Goal: Task Accomplishment & Management: Use online tool/utility

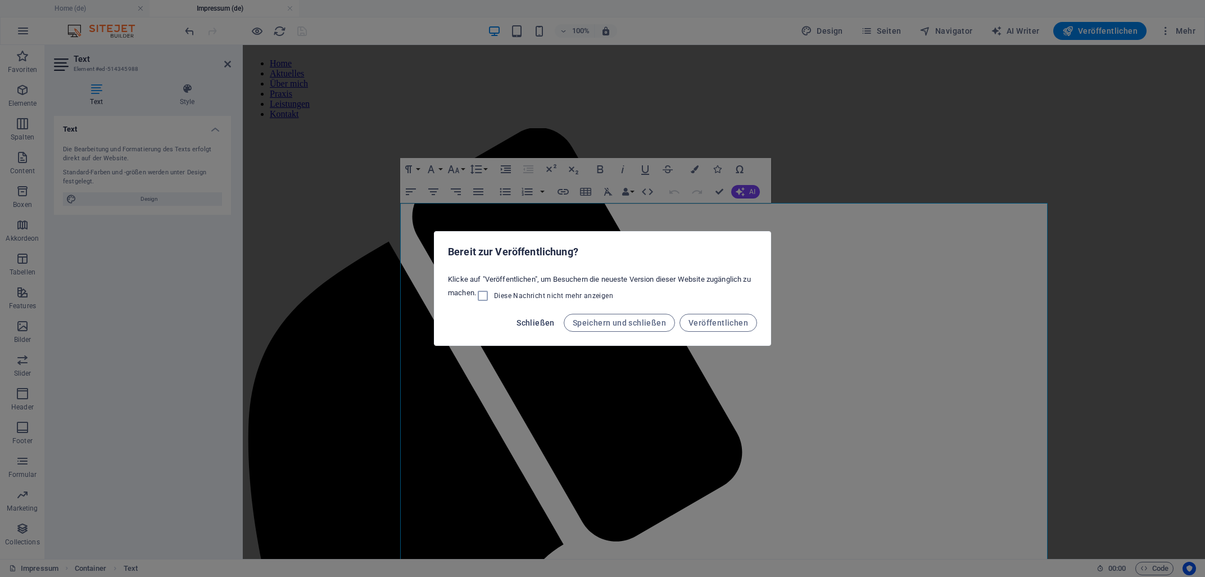
click at [529, 323] on span "Schließen" at bounding box center [536, 322] width 38 height 9
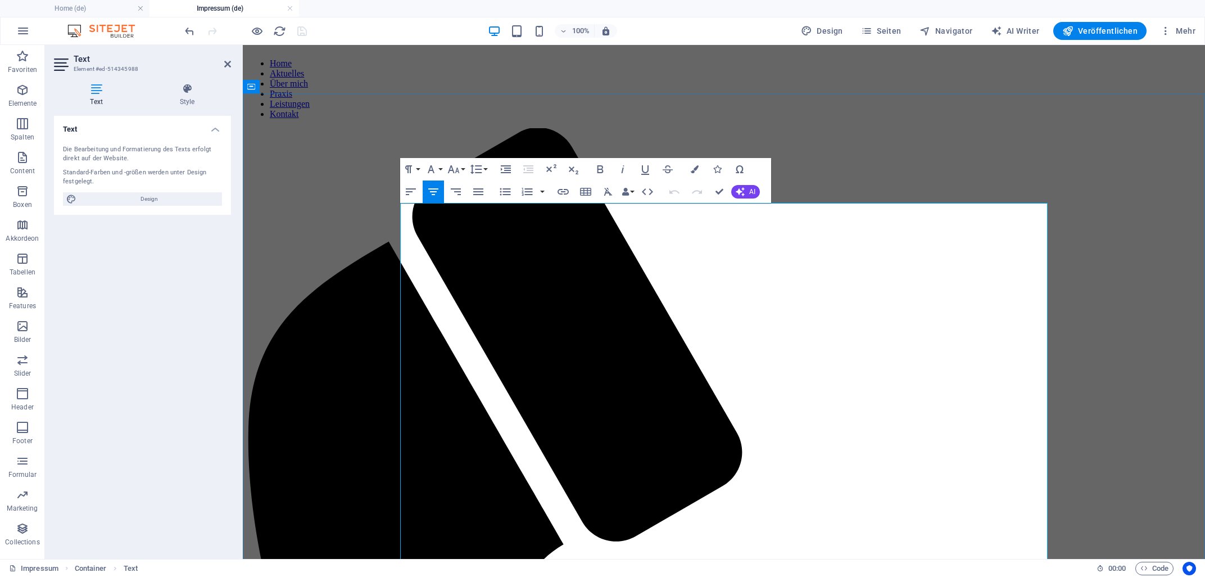
drag, startPoint x: 796, startPoint y: 318, endPoint x: 677, endPoint y: 319, distance: 119.2
drag, startPoint x: 788, startPoint y: 316, endPoint x: 685, endPoint y: 318, distance: 102.3
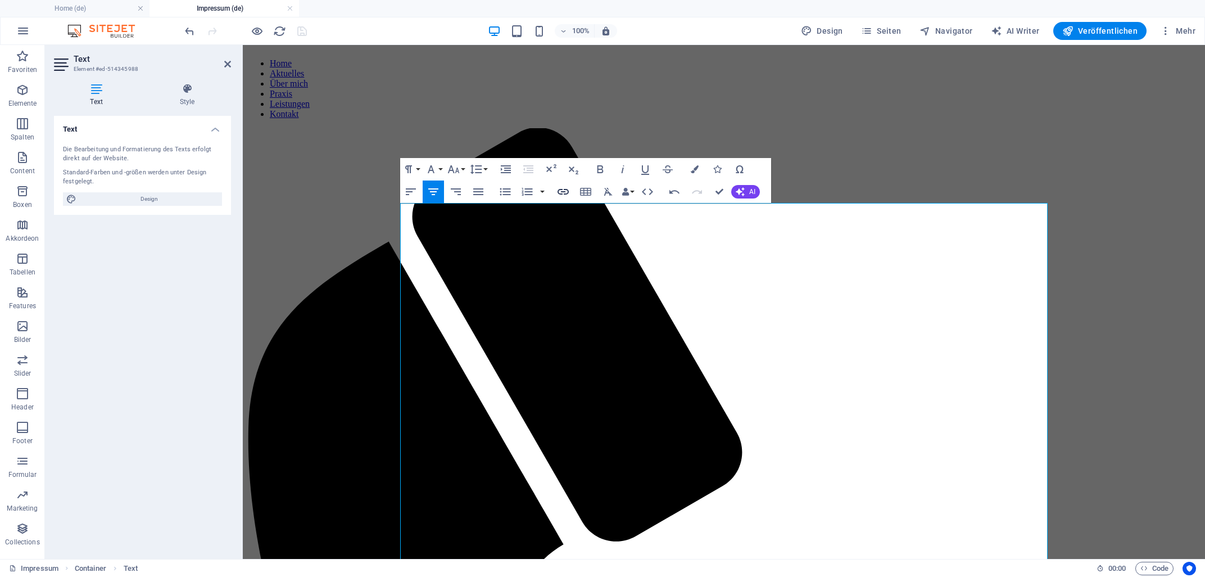
click at [561, 189] on icon "button" at bounding box center [563, 192] width 11 height 6
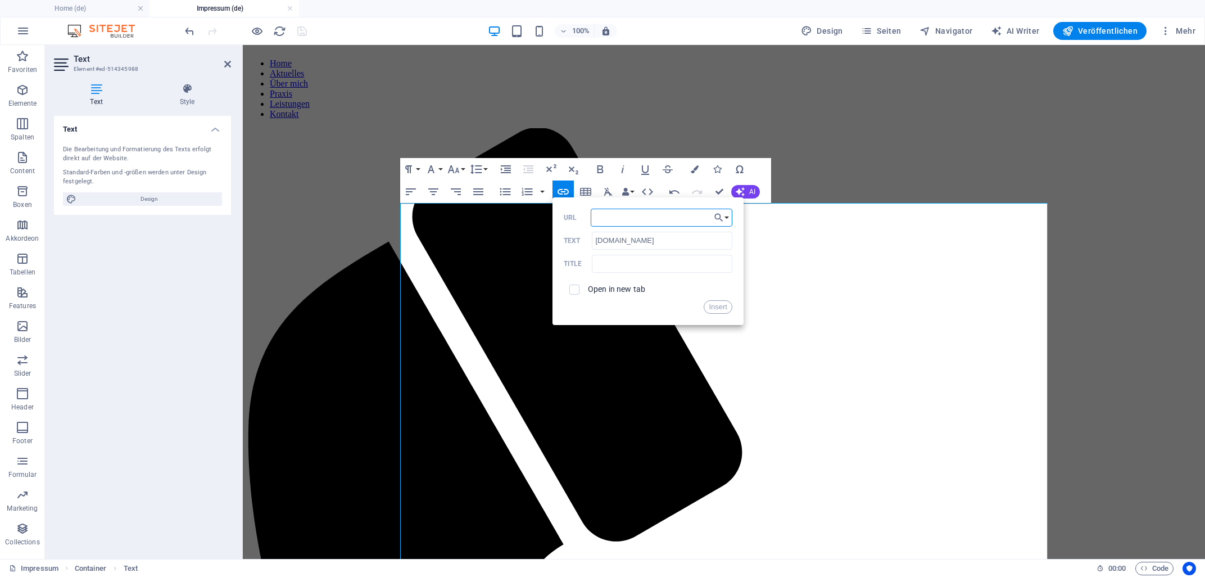
paste input "[URL][DOMAIN_NAME][PERSON_NAME]"
click at [721, 306] on button "Insert" at bounding box center [718, 306] width 29 height 13
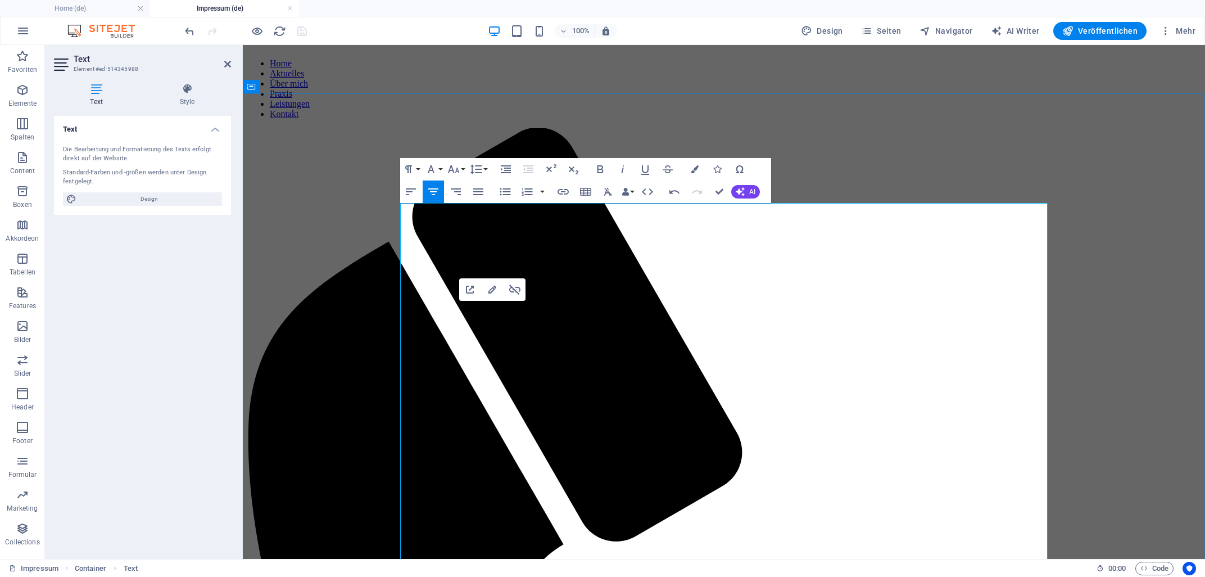
drag, startPoint x: 788, startPoint y: 319, endPoint x: 686, endPoint y: 319, distance: 101.2
click at [641, 166] on icon "button" at bounding box center [645, 168] width 13 height 13
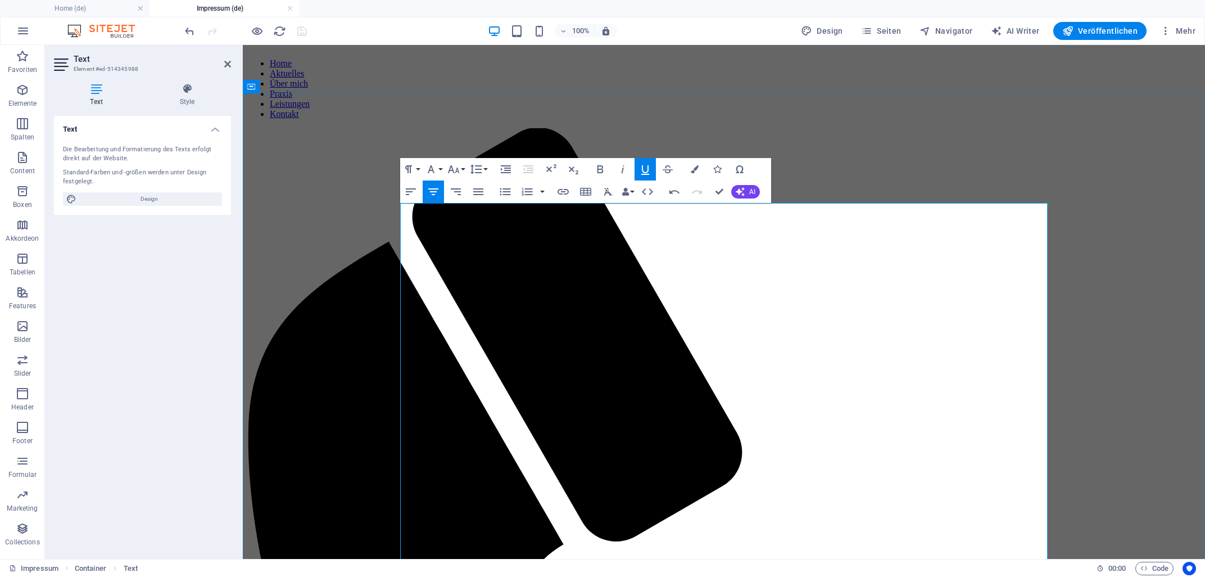
type input "mailto:[EMAIL_ADDRESS][DOMAIN_NAME]"
type input "[EMAIL_ADDRESS][DOMAIN_NAME]"
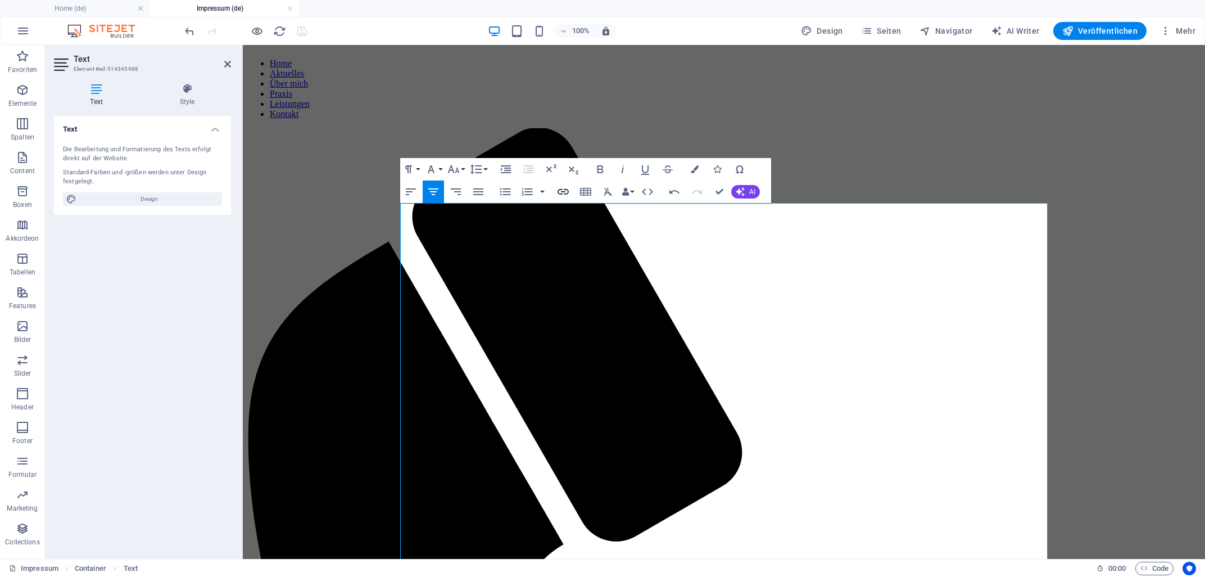
click at [565, 191] on icon "button" at bounding box center [562, 191] width 13 height 13
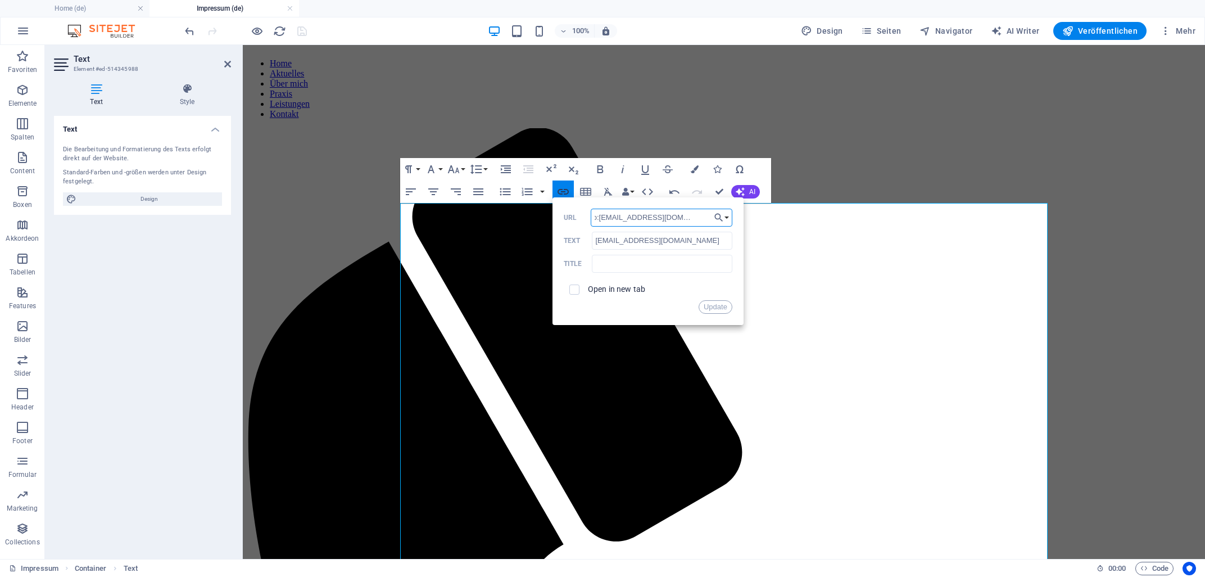
scroll to position [0, 2]
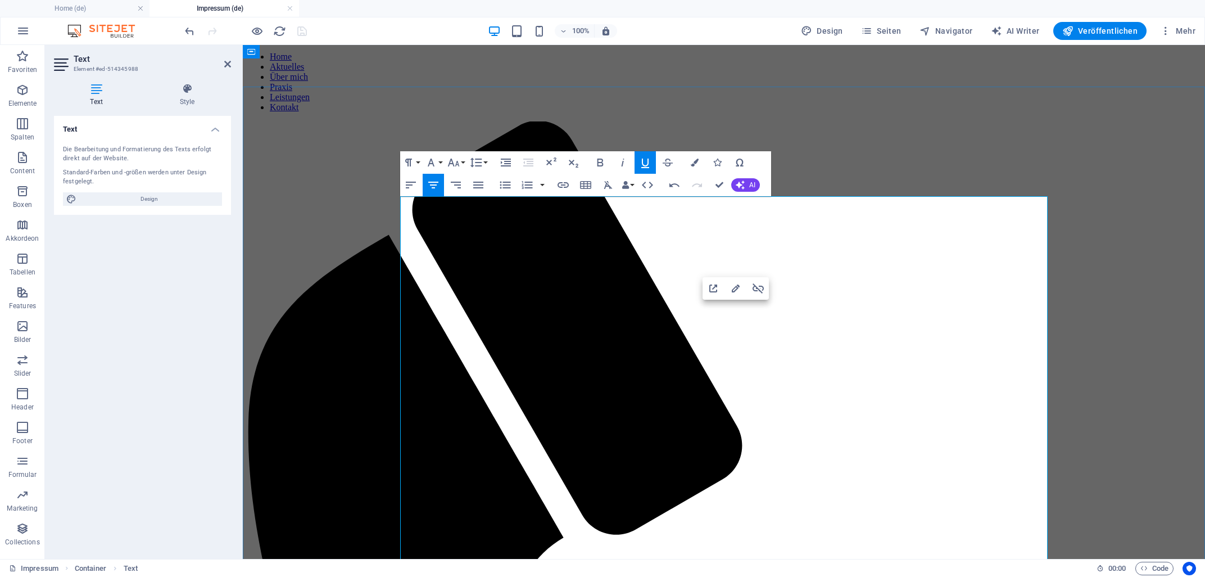
scroll to position [0, 0]
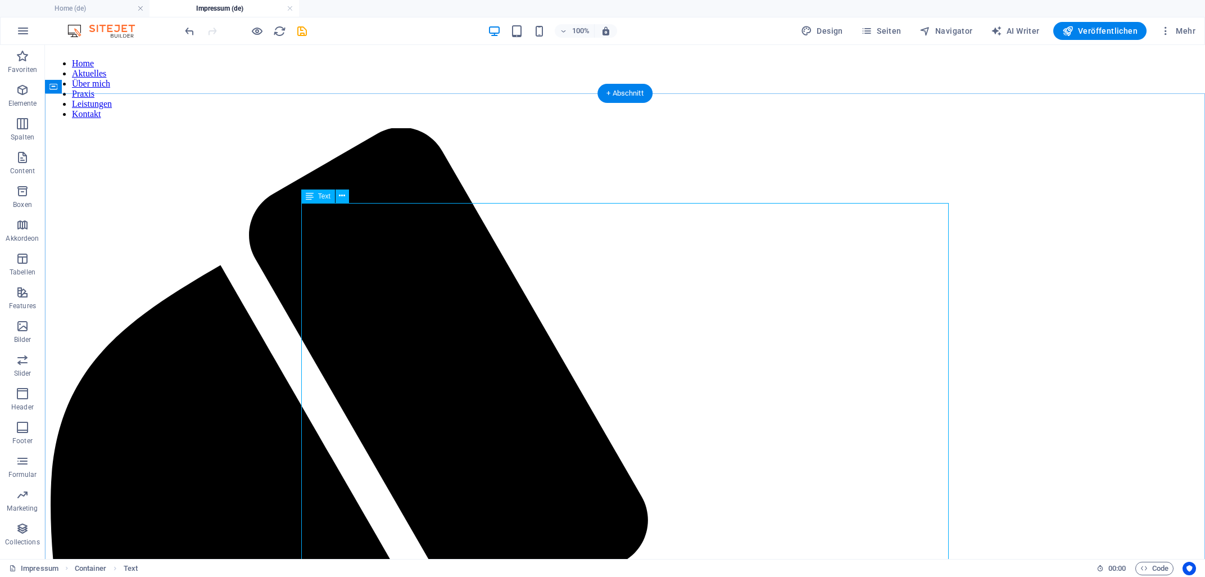
click at [890, 31] on span "Seiten" at bounding box center [881, 30] width 40 height 11
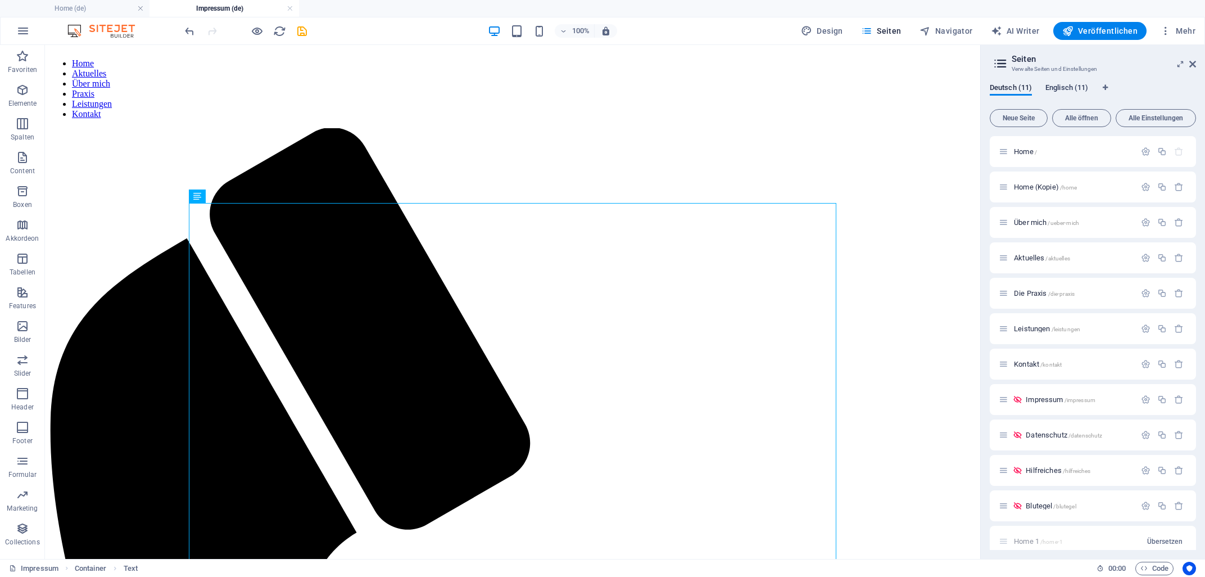
click at [1069, 87] on span "Englisch (11)" at bounding box center [1067, 89] width 43 height 16
click at [1048, 440] on div "Legal Notice /legal-notice" at bounding box center [1067, 434] width 137 height 13
click at [1051, 434] on span "Legal Notice /legal-notice" at bounding box center [1062, 435] width 73 height 8
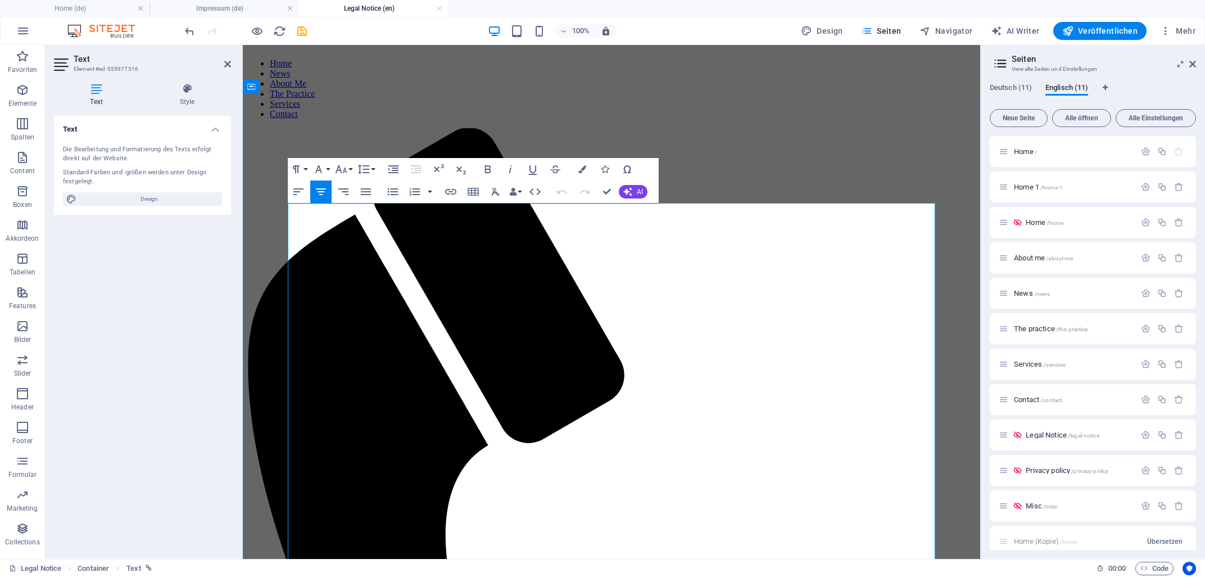
drag, startPoint x: 680, startPoint y: 319, endPoint x: 561, endPoint y: 322, distance: 119.2
drag, startPoint x: 687, startPoint y: 305, endPoint x: 559, endPoint y: 307, distance: 128.7
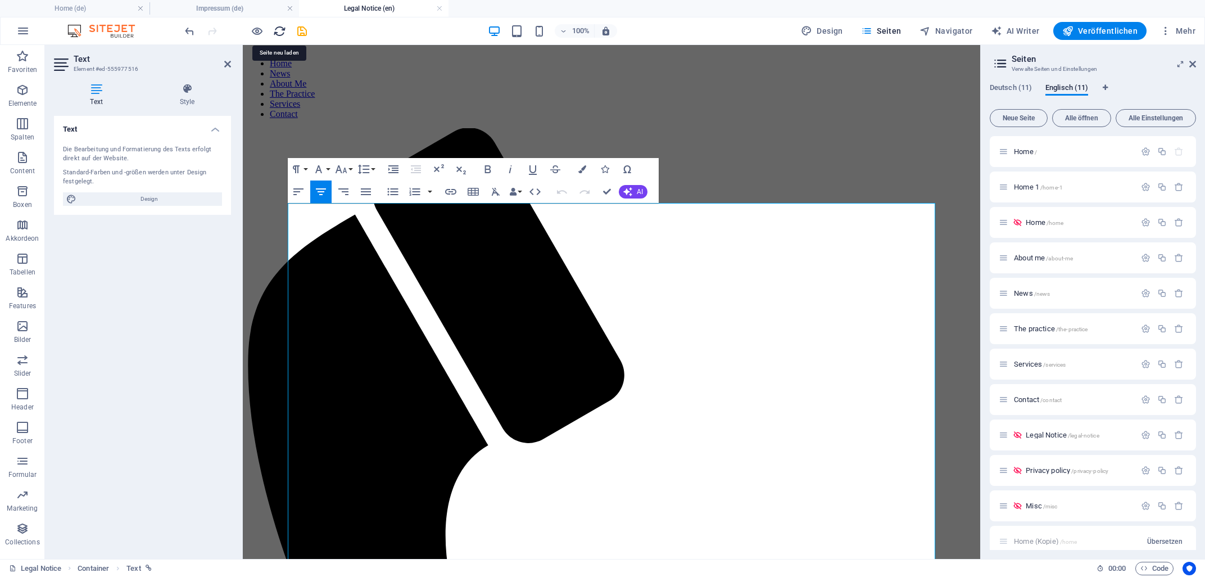
click at [276, 28] on icon "reload" at bounding box center [279, 31] width 13 height 13
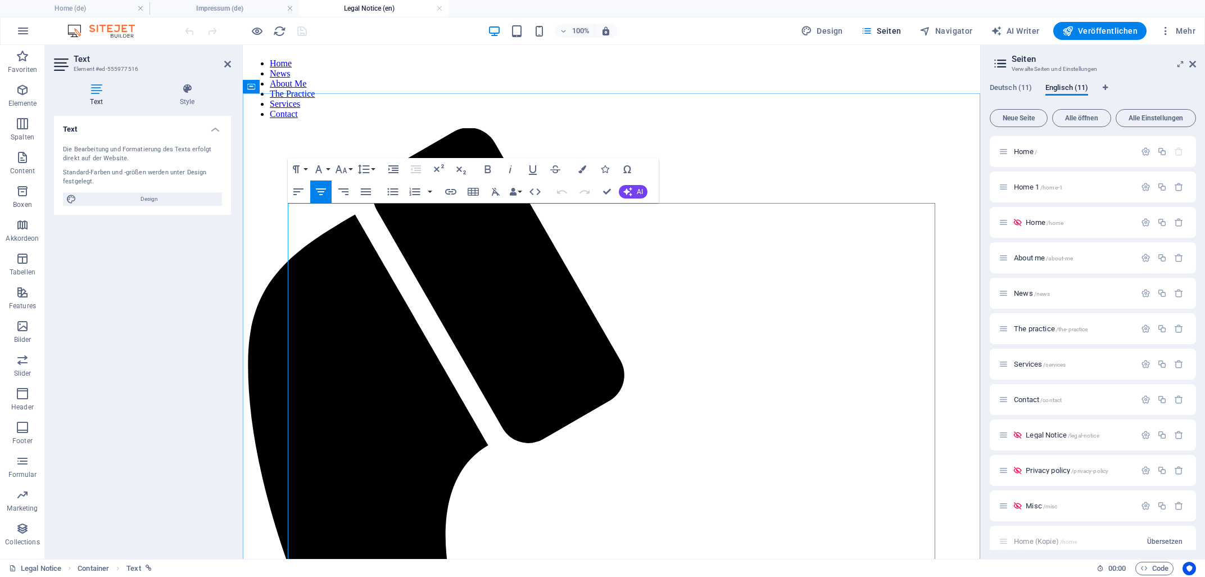
drag, startPoint x: 685, startPoint y: 304, endPoint x: 560, endPoint y: 304, distance: 125.3
drag, startPoint x: 680, startPoint y: 319, endPoint x: 563, endPoint y: 317, distance: 116.9
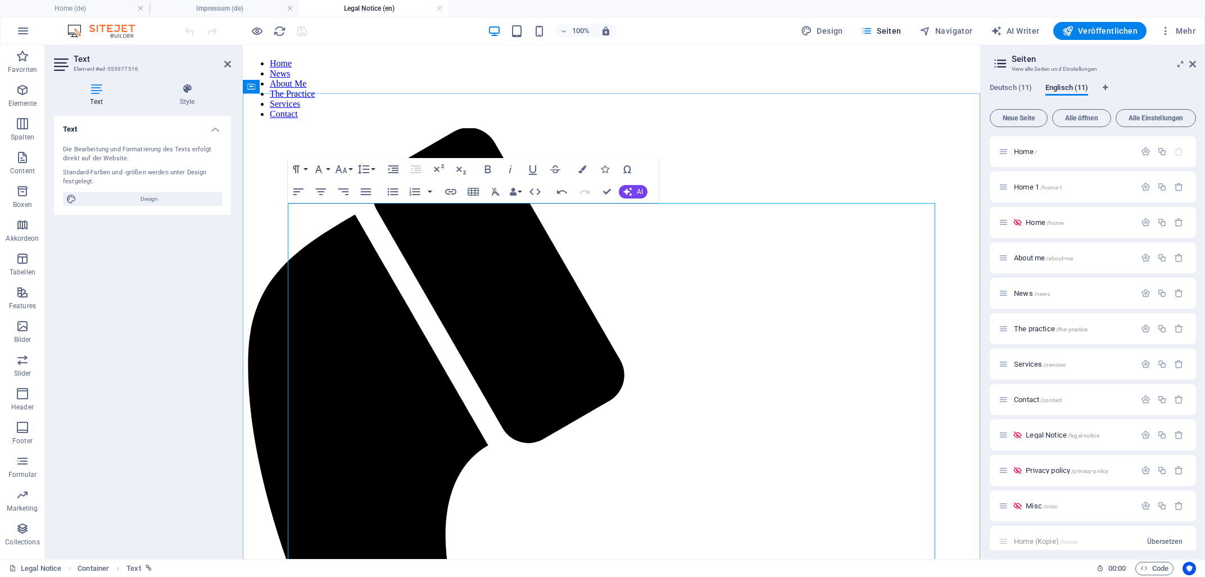
drag, startPoint x: 669, startPoint y: 318, endPoint x: 569, endPoint y: 317, distance: 100.1
click at [453, 192] on icon "button" at bounding box center [450, 192] width 11 height 6
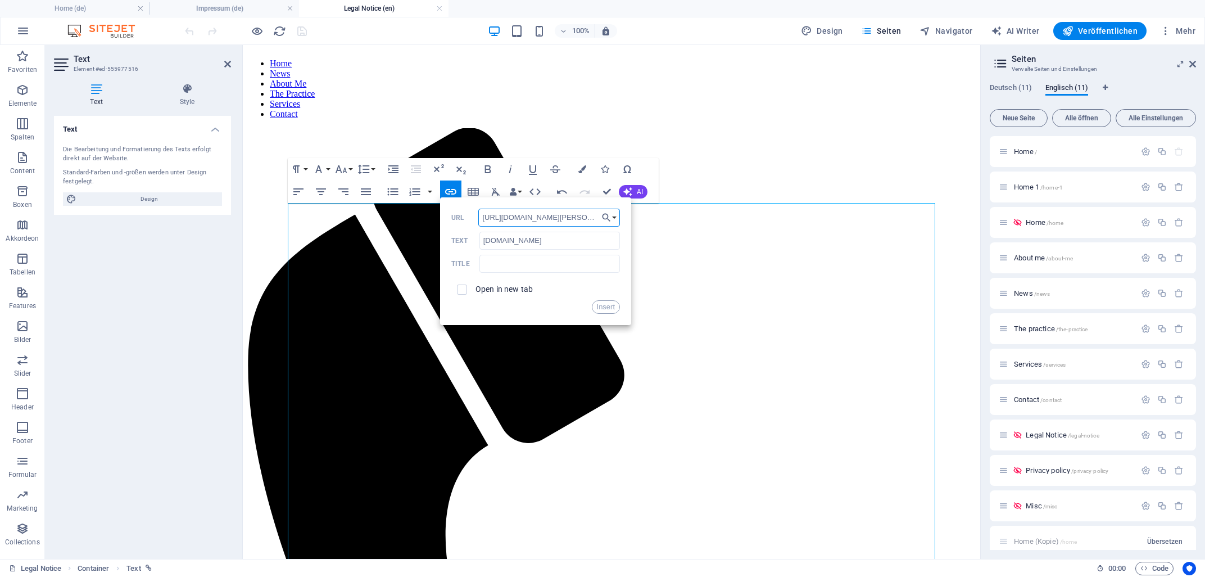
drag, startPoint x: 595, startPoint y: 214, endPoint x: 454, endPoint y: 215, distance: 141.7
click at [478, 215] on input "[URL][DOMAIN_NAME][PERSON_NAME]" at bounding box center [549, 218] width 142 height 18
paste input "en"
type input "[URL][DOMAIN_NAME][PERSON_NAME]"
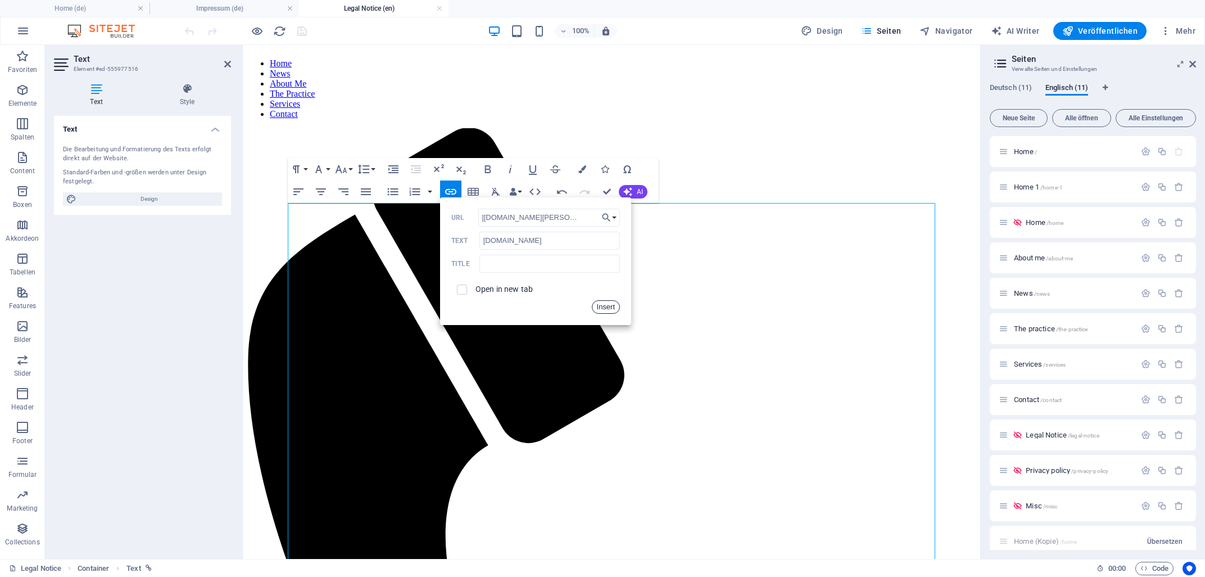
click at [605, 305] on button "Insert" at bounding box center [606, 306] width 29 height 13
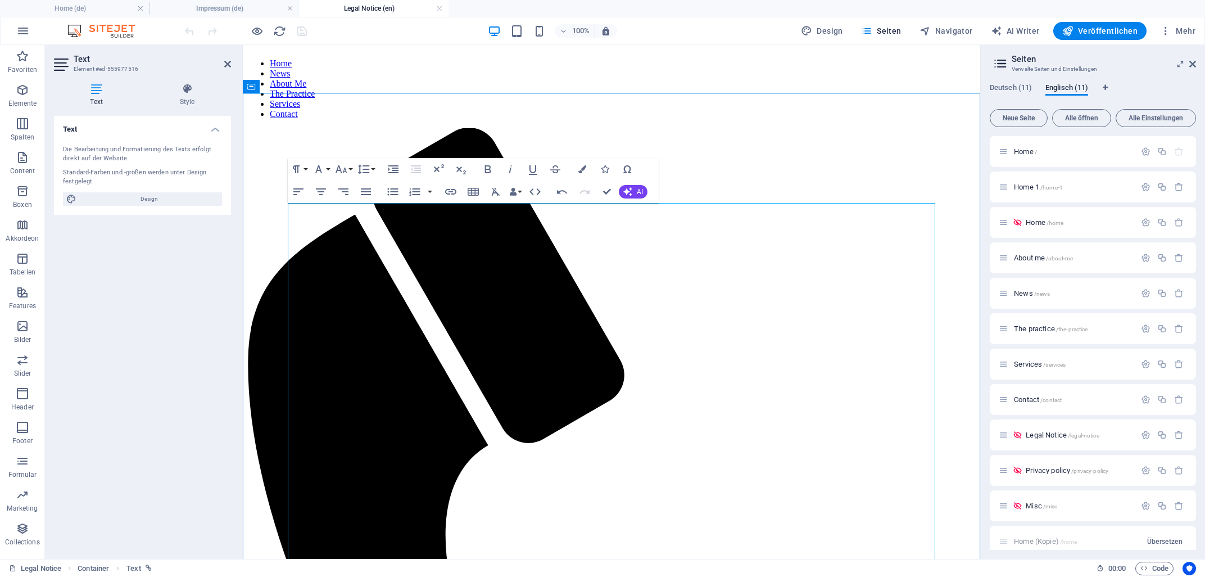
drag, startPoint x: 682, startPoint y: 302, endPoint x: 563, endPoint y: 307, distance: 119.3
type input "[EMAIL_ADDRESS][DOMAIN_NAME]"
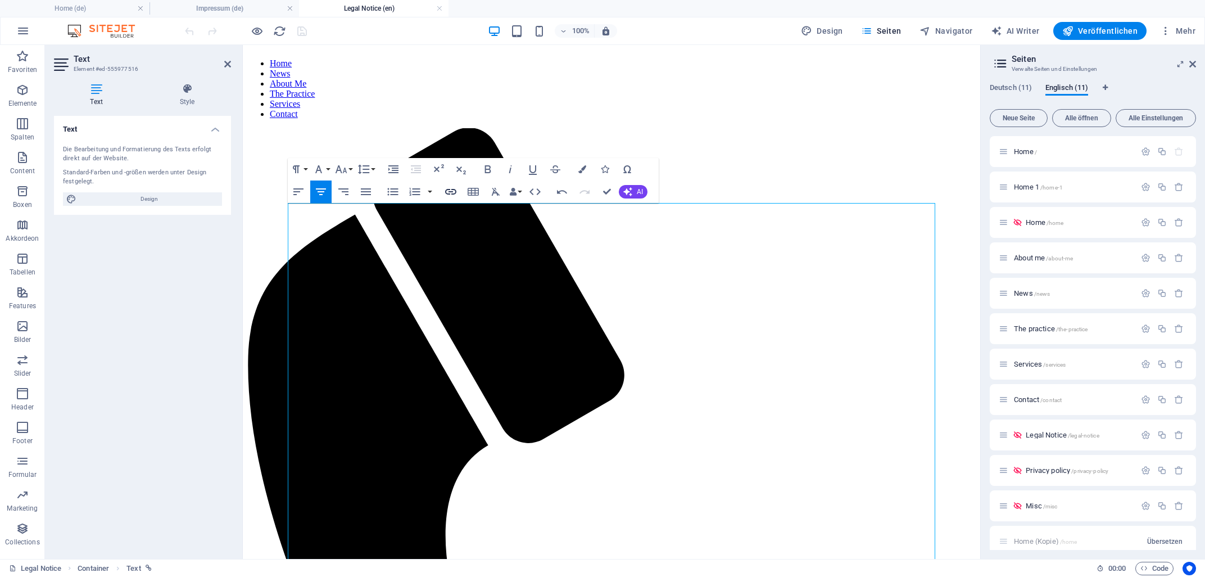
click at [453, 190] on icon "button" at bounding box center [450, 191] width 13 height 13
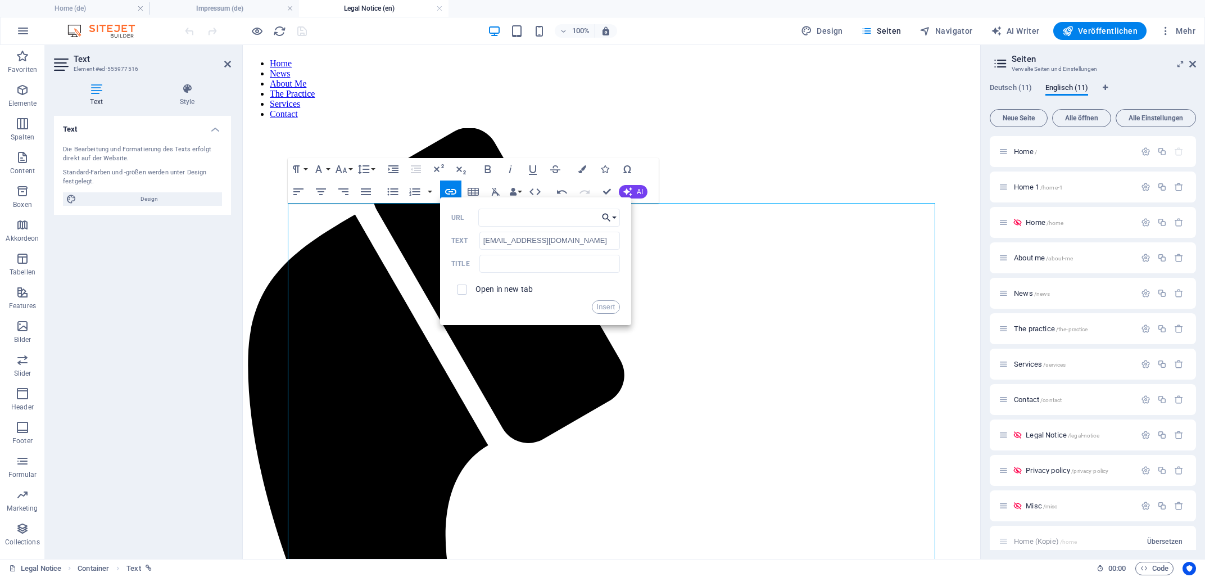
click at [614, 217] on button "Choose Link" at bounding box center [609, 218] width 21 height 18
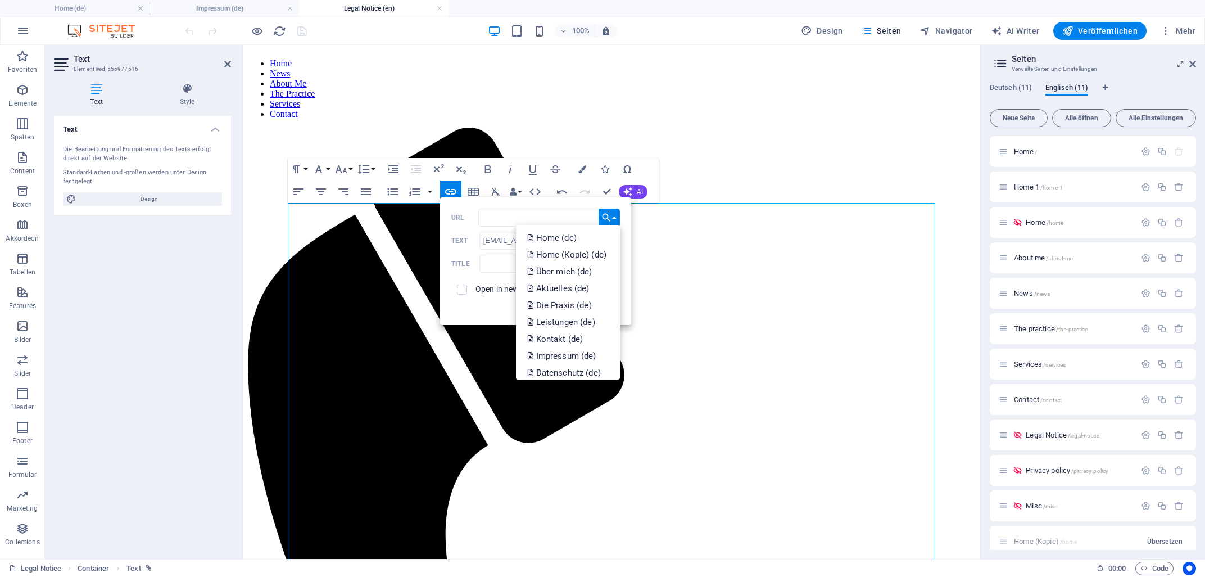
click at [614, 217] on button "Choose Link" at bounding box center [609, 218] width 21 height 18
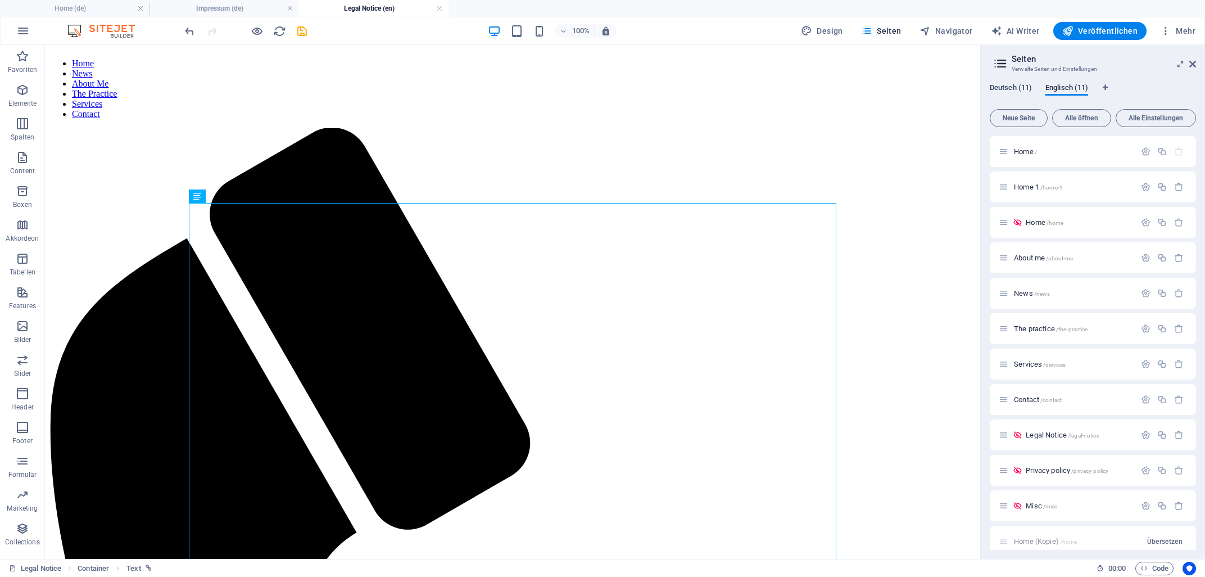
click at [1010, 88] on span "Deutsch (11)" at bounding box center [1011, 89] width 42 height 16
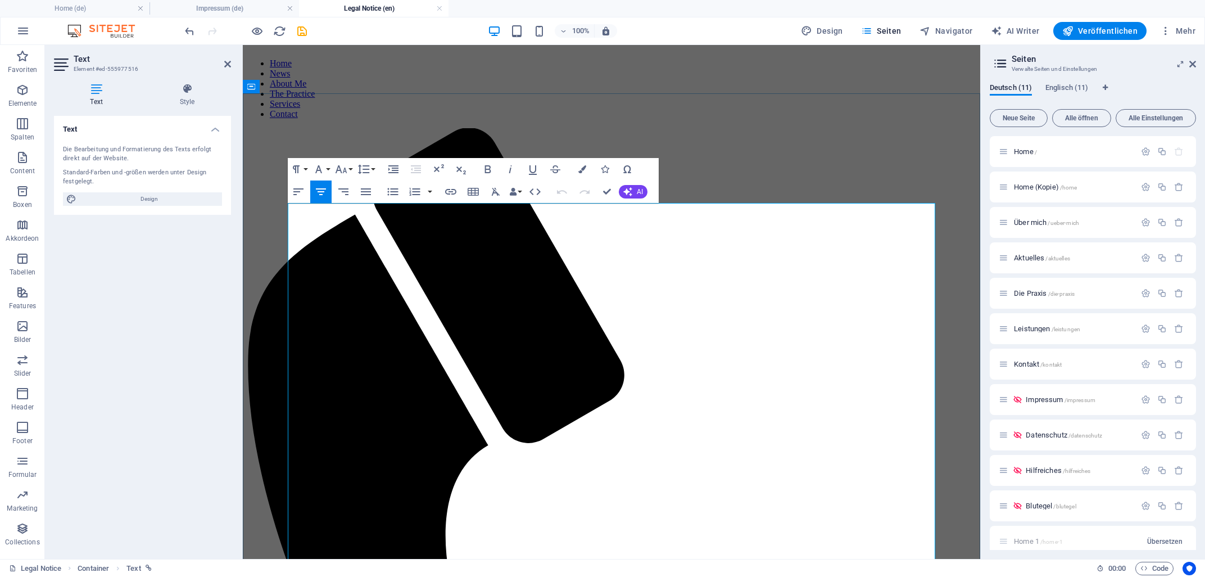
drag, startPoint x: 682, startPoint y: 306, endPoint x: 563, endPoint y: 306, distance: 119.2
drag, startPoint x: 681, startPoint y: 305, endPoint x: 564, endPoint y: 305, distance: 117.5
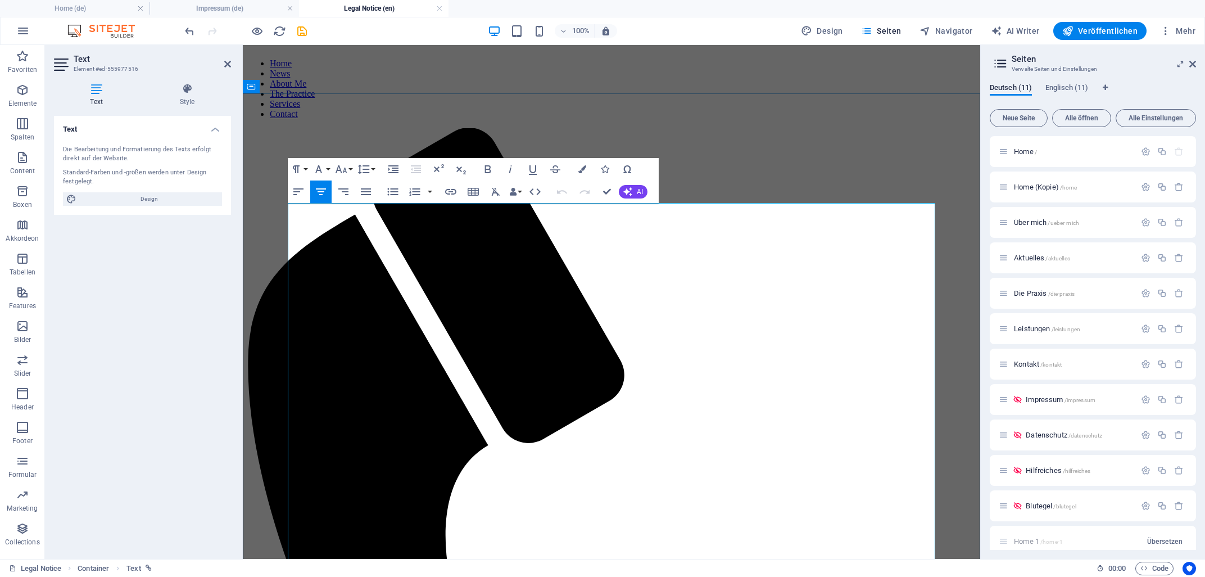
click at [449, 192] on icon "button" at bounding box center [450, 191] width 13 height 13
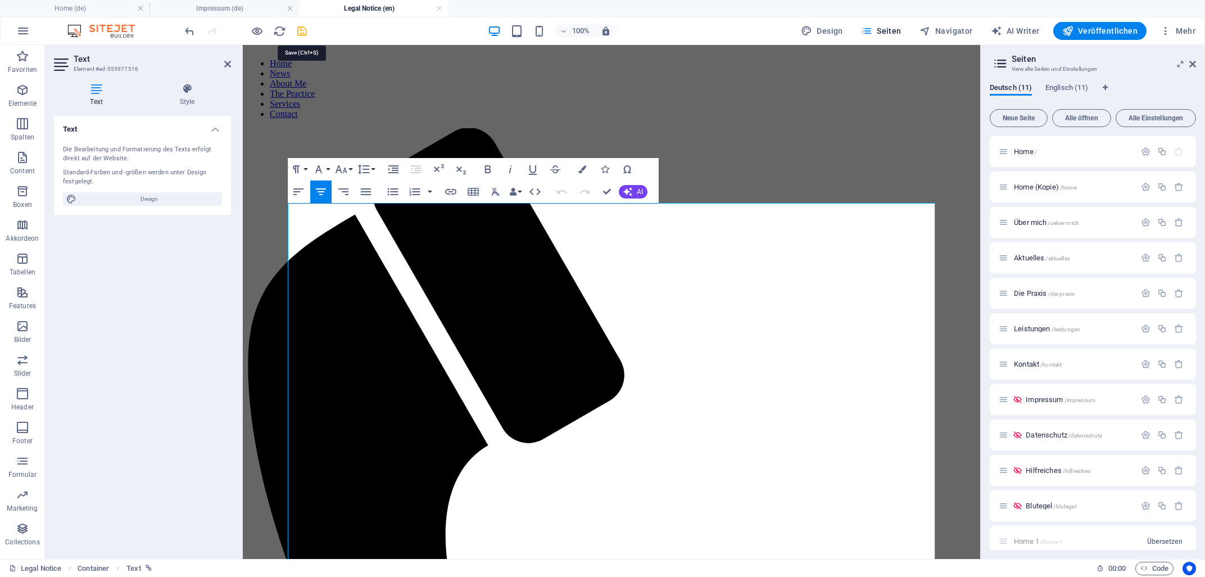
click at [303, 34] on icon "save" at bounding box center [302, 31] width 13 height 13
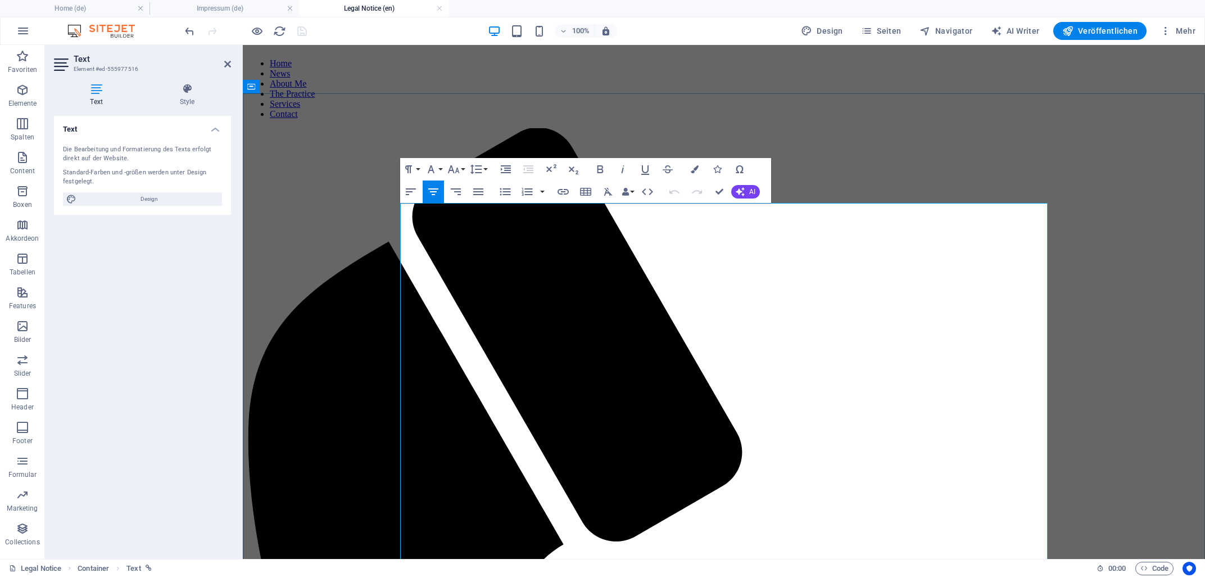
drag, startPoint x: 793, startPoint y: 304, endPoint x: 676, endPoint y: 301, distance: 116.4
drag, startPoint x: 793, startPoint y: 305, endPoint x: 676, endPoint y: 305, distance: 117.5
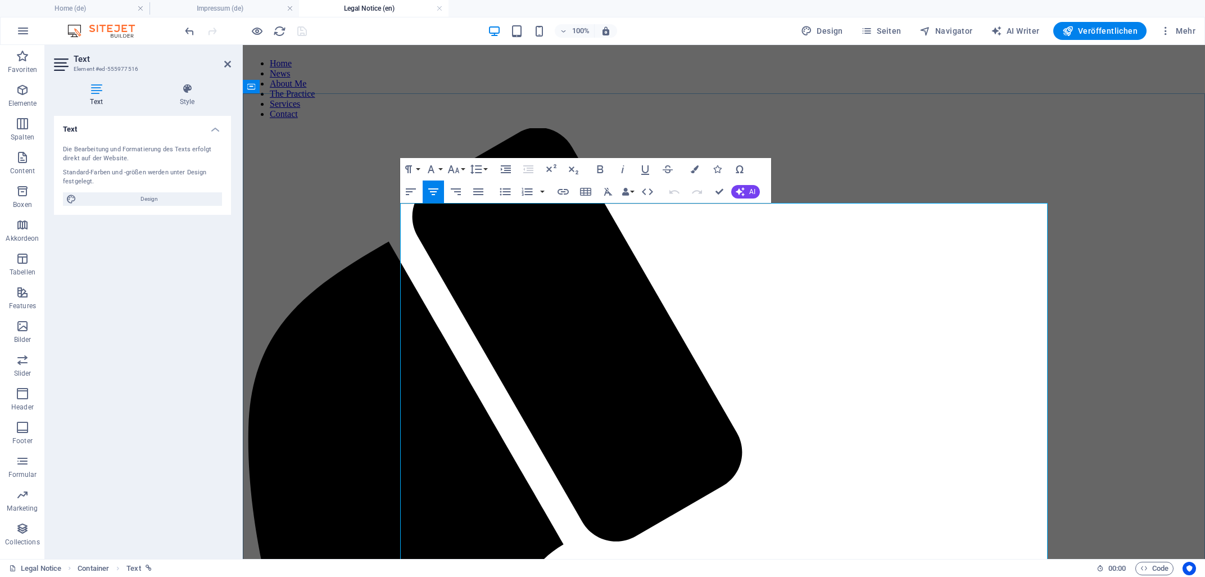
click at [17, 92] on icon "button" at bounding box center [22, 89] width 13 height 13
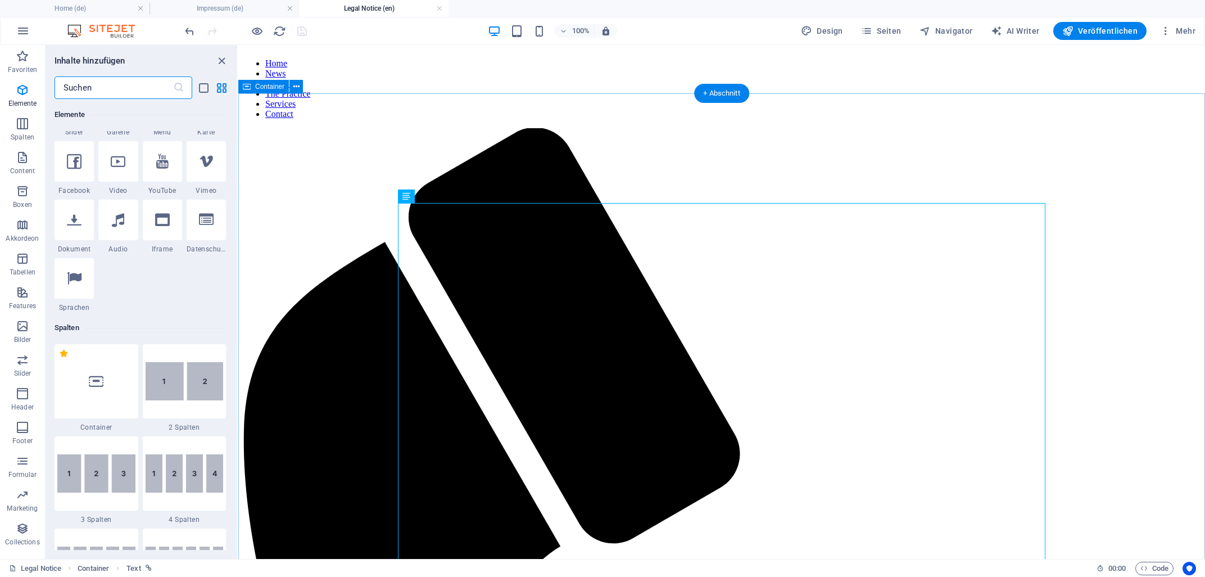
scroll to position [383, 0]
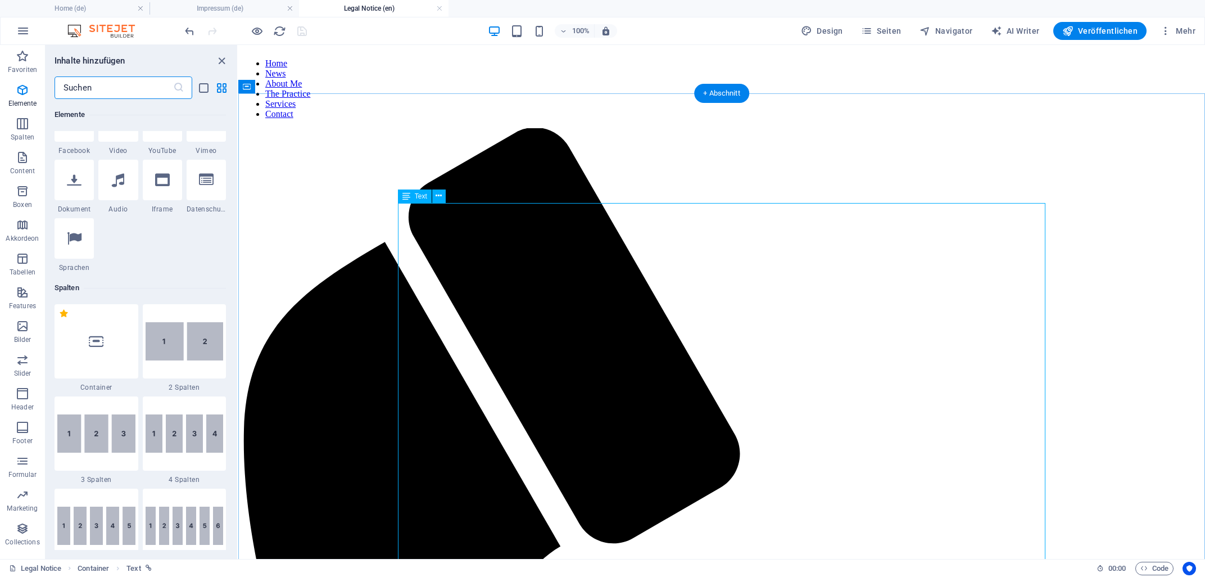
drag, startPoint x: 264, startPoint y: 264, endPoint x: 418, endPoint y: 280, distance: 154.9
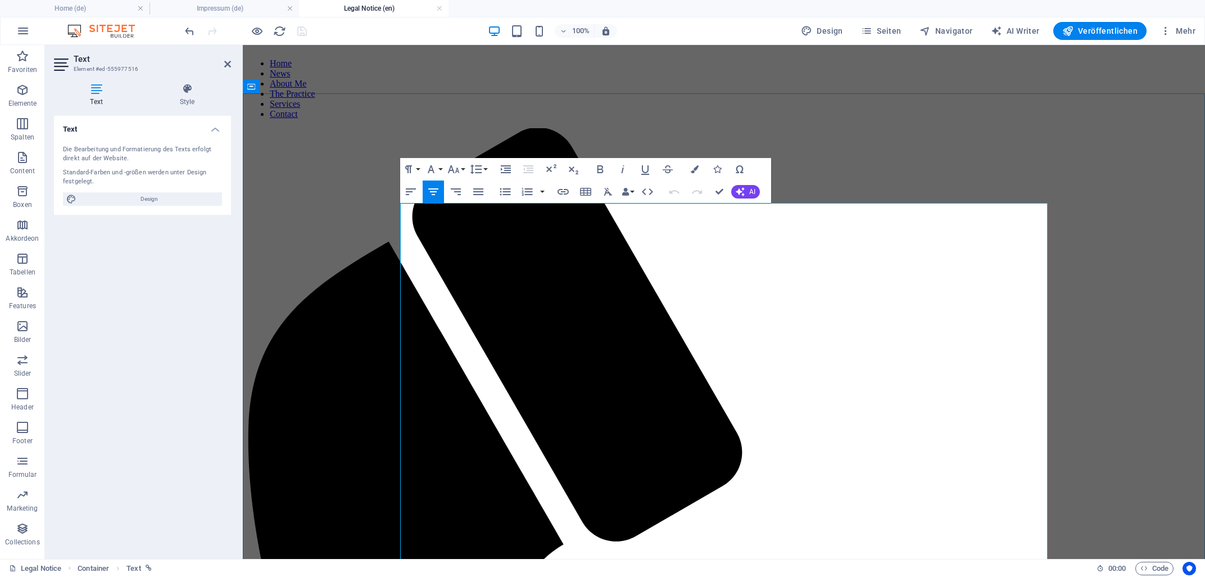
drag, startPoint x: 721, startPoint y: 187, endPoint x: 671, endPoint y: 126, distance: 78.3
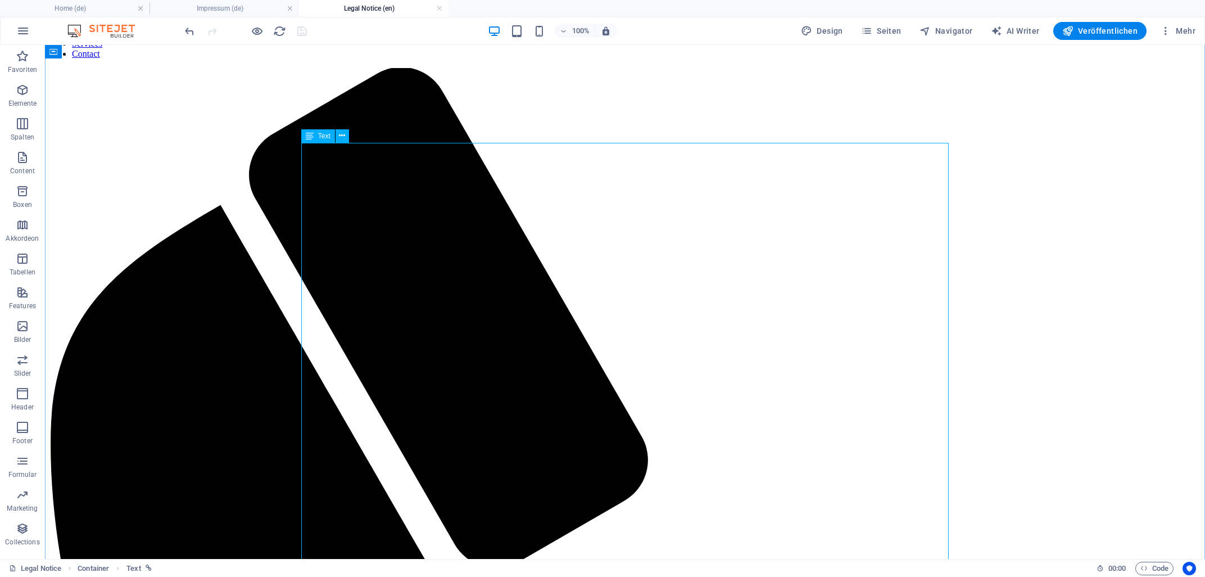
scroll to position [0, 0]
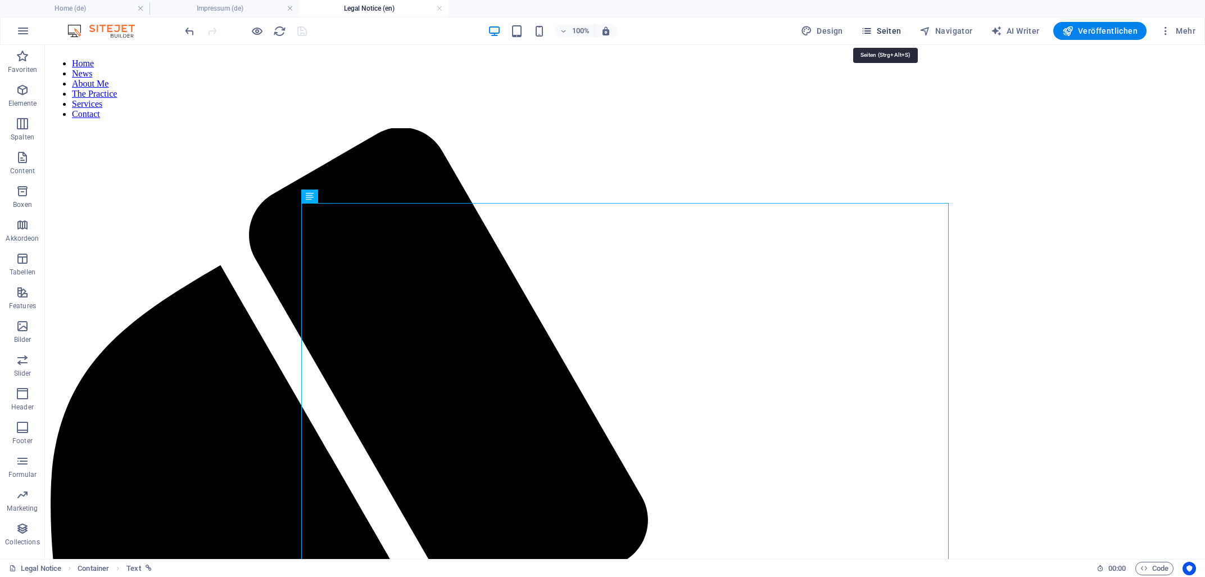
click at [890, 29] on span "Seiten" at bounding box center [881, 30] width 40 height 11
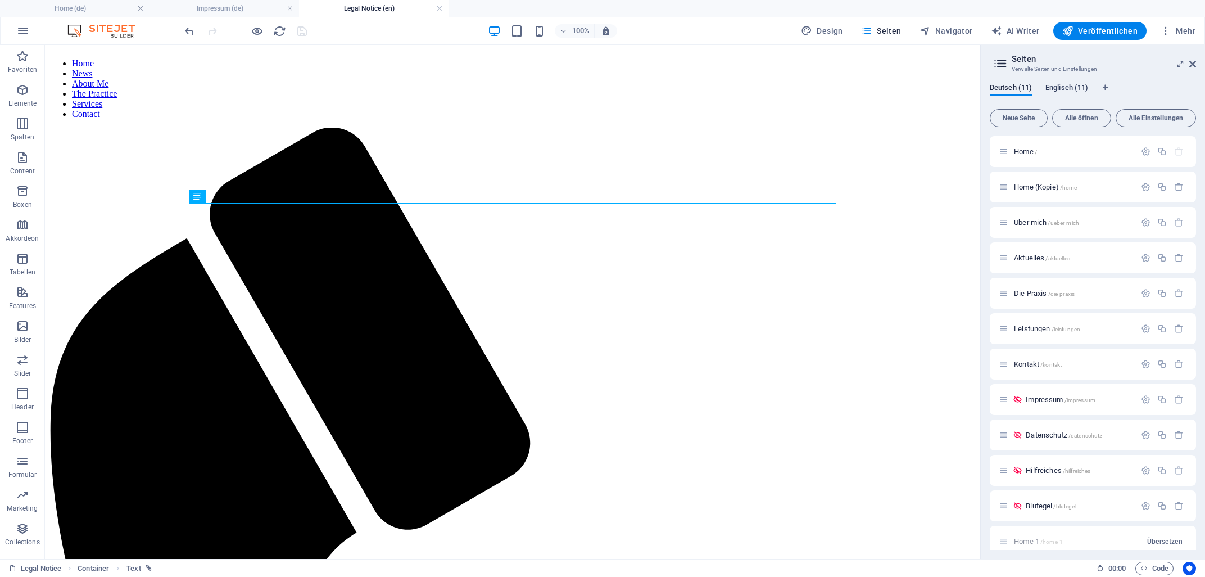
click at [1069, 85] on span "Englisch (11)" at bounding box center [1067, 89] width 43 height 16
click at [1023, 151] on span "Home /" at bounding box center [1025, 151] width 23 height 8
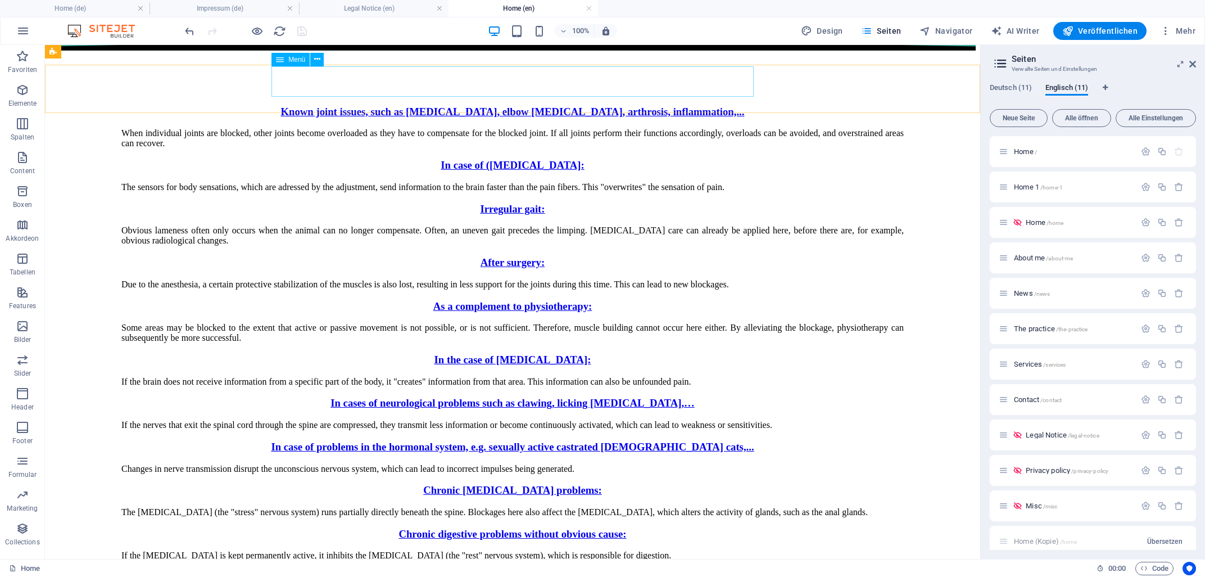
scroll to position [3741, 0]
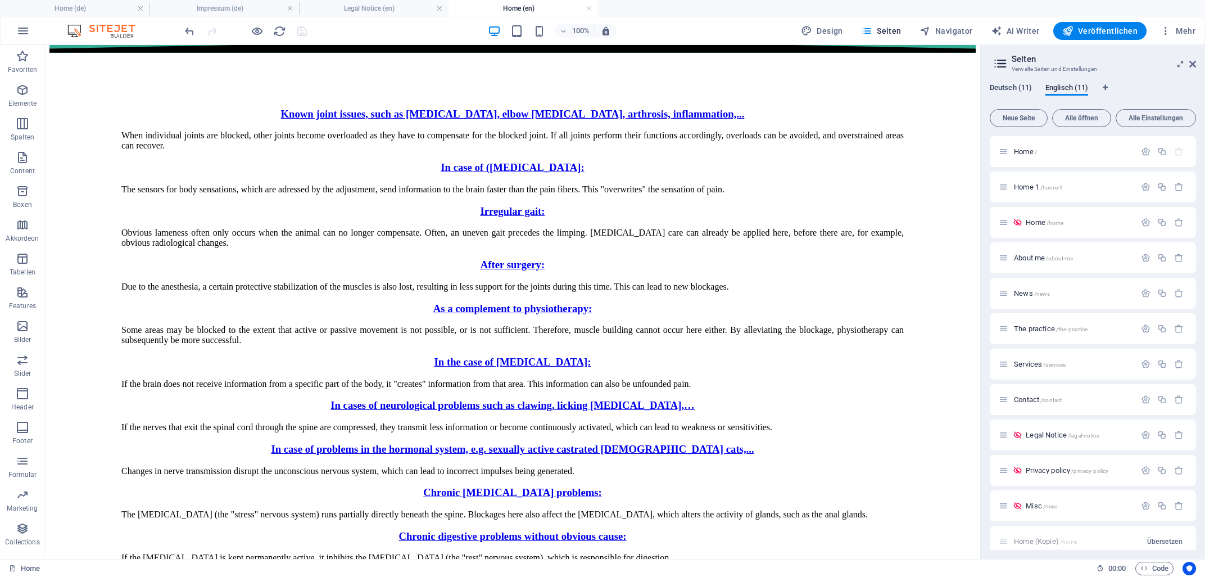
click at [1010, 90] on span "Deutsch (11)" at bounding box center [1011, 89] width 42 height 16
drag, startPoint x: 1028, startPoint y: 149, endPoint x: 734, endPoint y: 136, distance: 294.3
click at [1028, 149] on span "Home /" at bounding box center [1025, 151] width 23 height 8
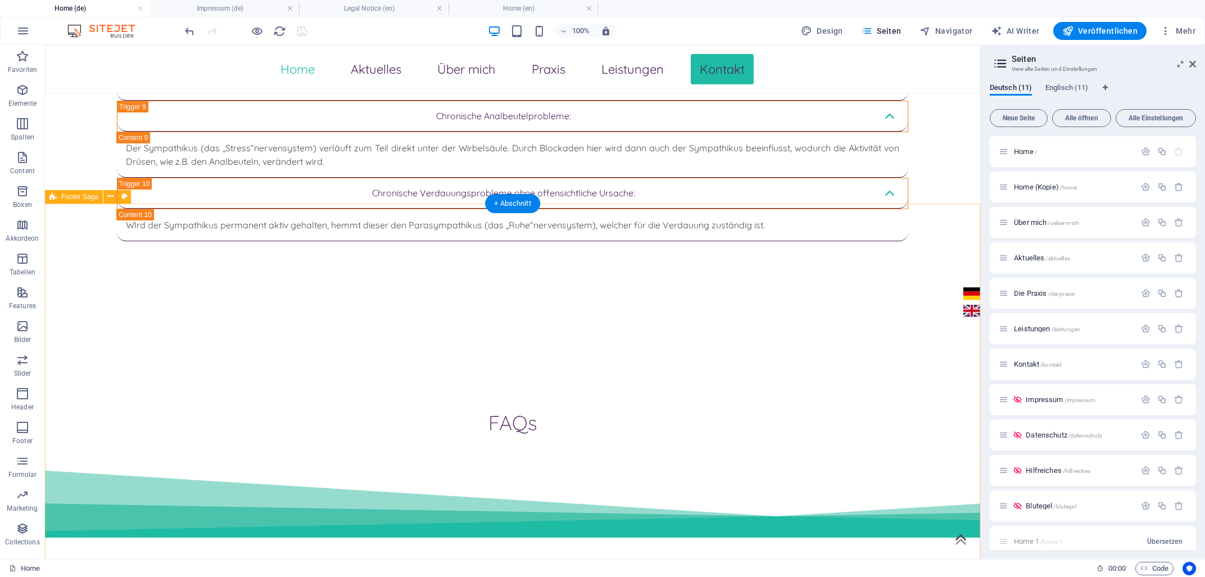
scroll to position [3796, 0]
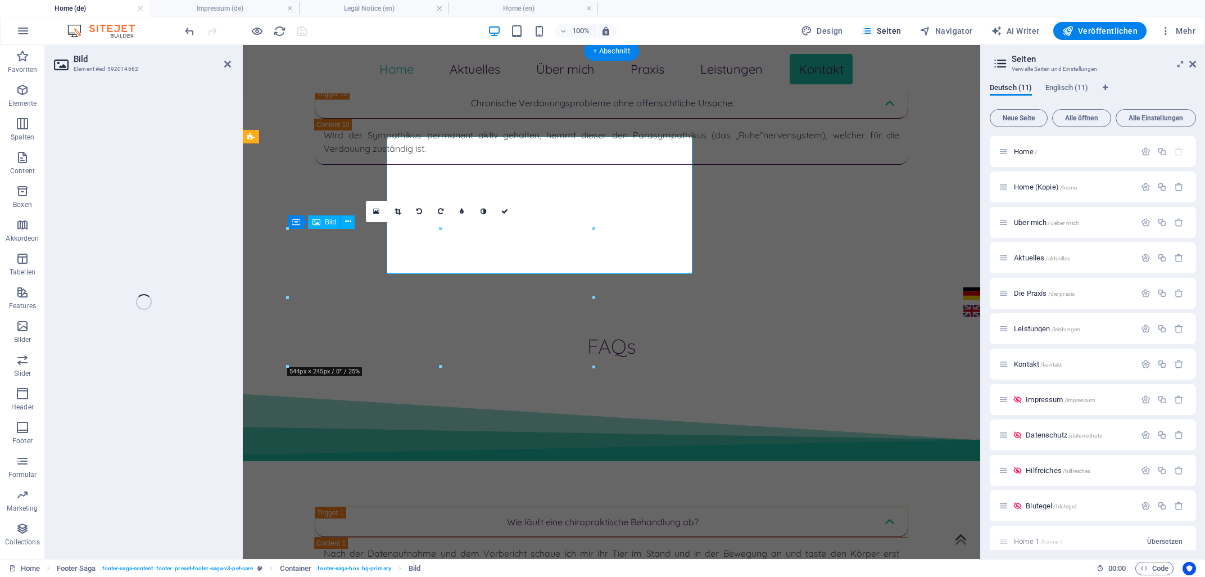
scroll to position [3888, 0]
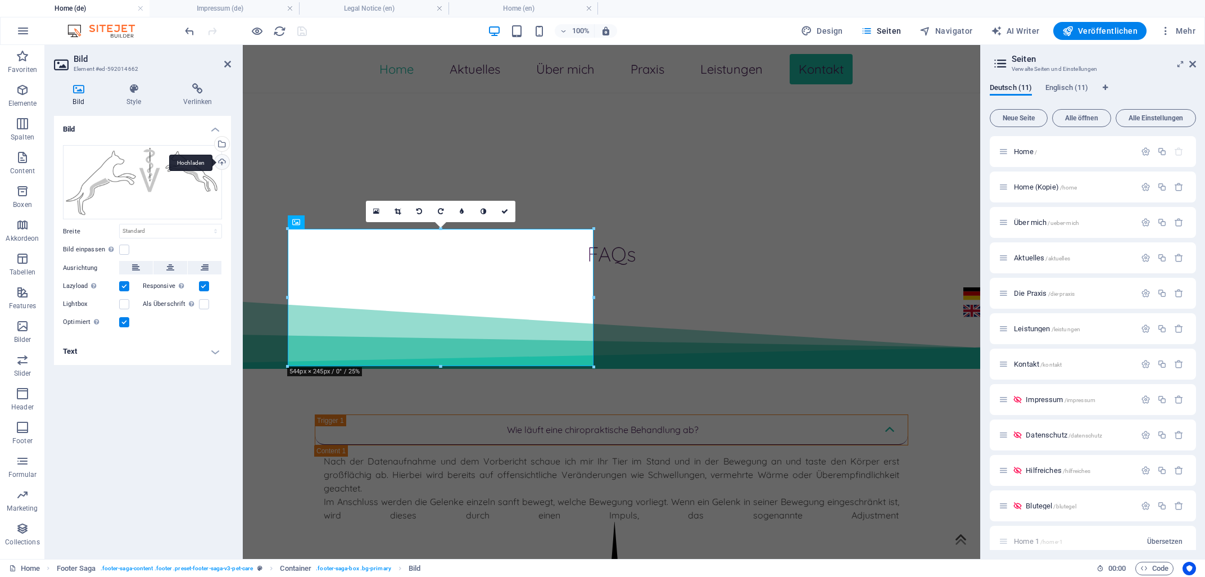
click at [216, 161] on div "Hochladen" at bounding box center [220, 163] width 17 height 17
click at [227, 142] on div "Wähle aus deinen Dateien, Stockfotos oder lade Dateien hoch" at bounding box center [220, 145] width 17 height 17
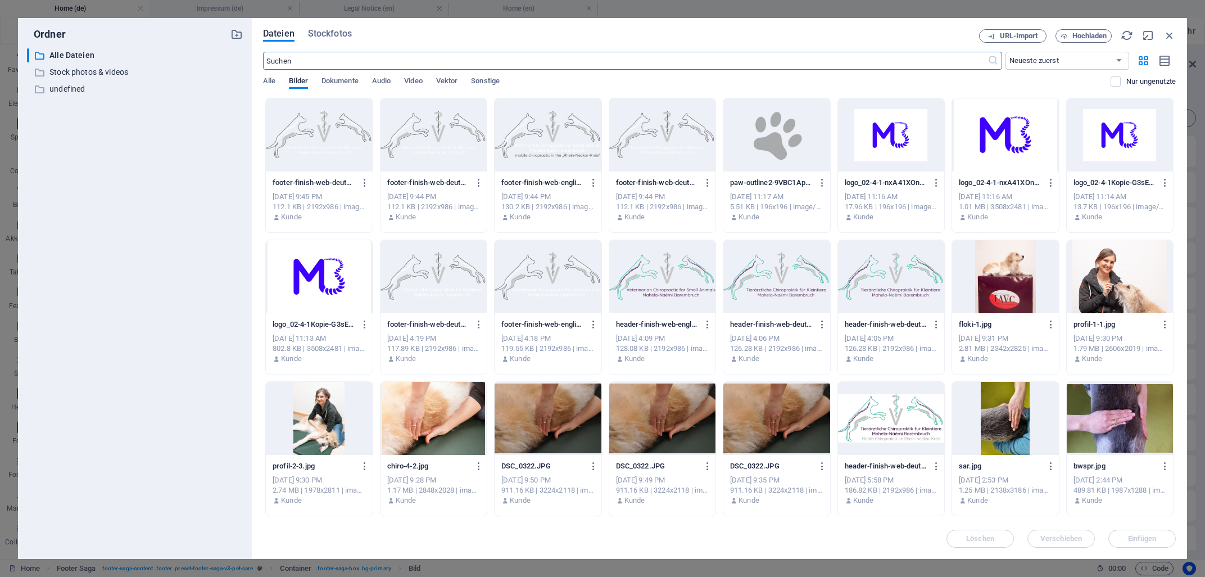
scroll to position [4214, 0]
click at [323, 126] on div at bounding box center [319, 134] width 107 height 73
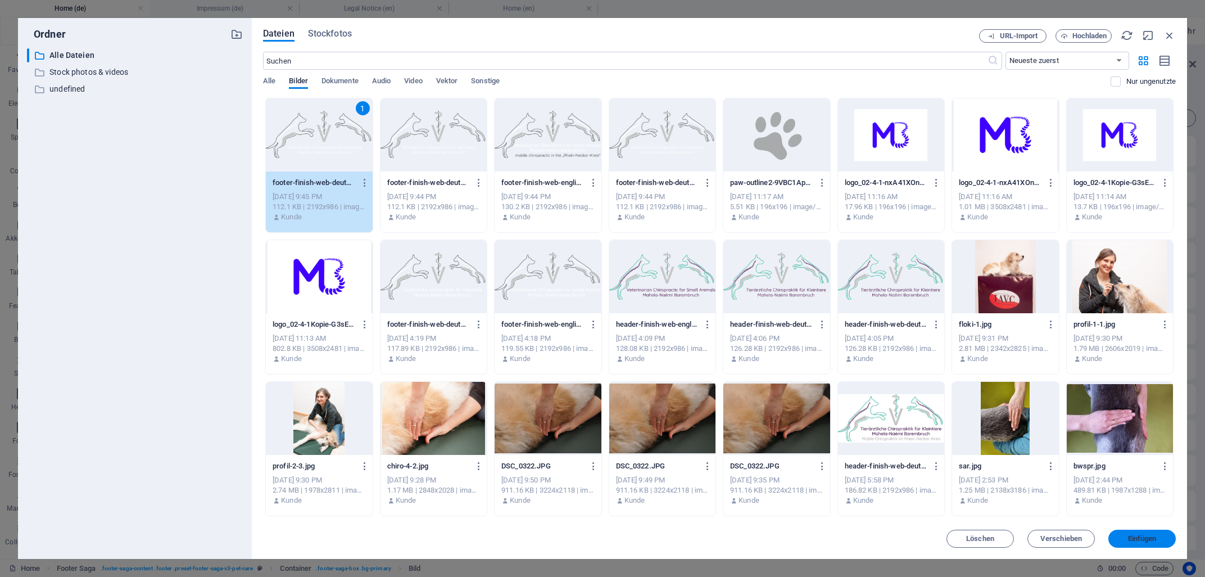
drag, startPoint x: 1145, startPoint y: 540, endPoint x: 709, endPoint y: 393, distance: 459.8
click at [1145, 540] on span "Einfügen" at bounding box center [1142, 538] width 29 height 7
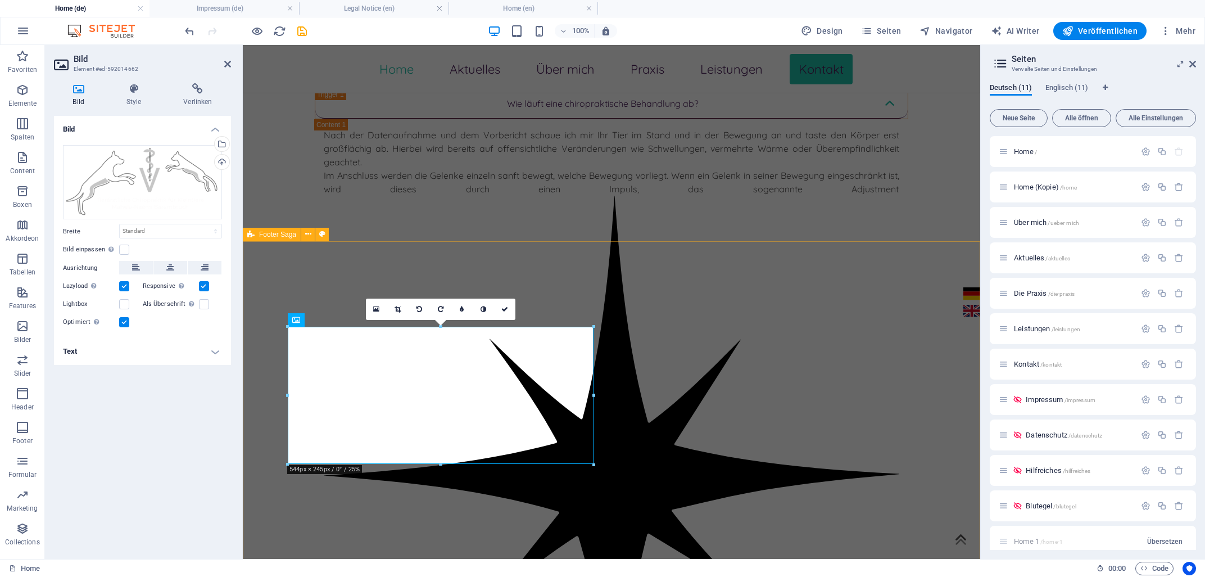
scroll to position [3790, 0]
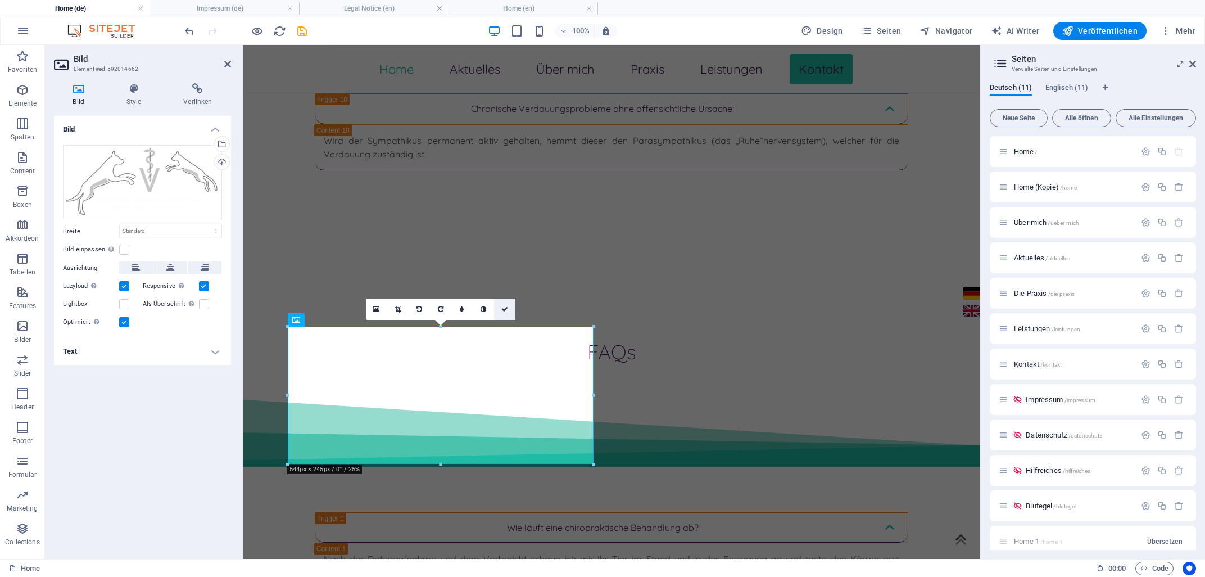
click at [501, 311] on icon at bounding box center [504, 309] width 7 height 7
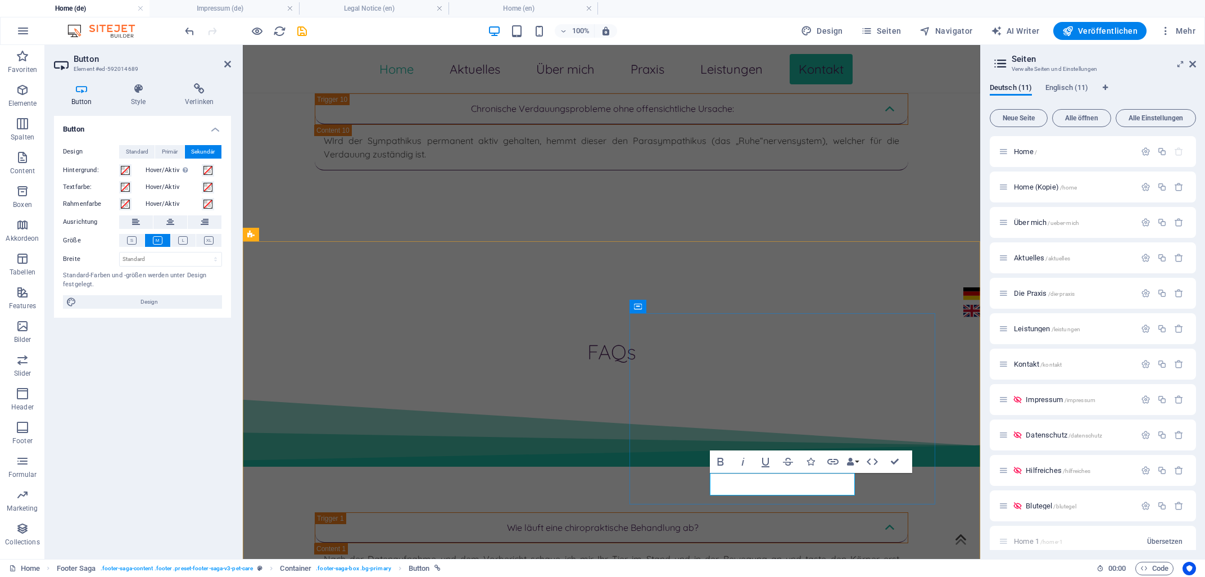
drag, startPoint x: 848, startPoint y: 482, endPoint x: 843, endPoint y: 486, distance: 6.4
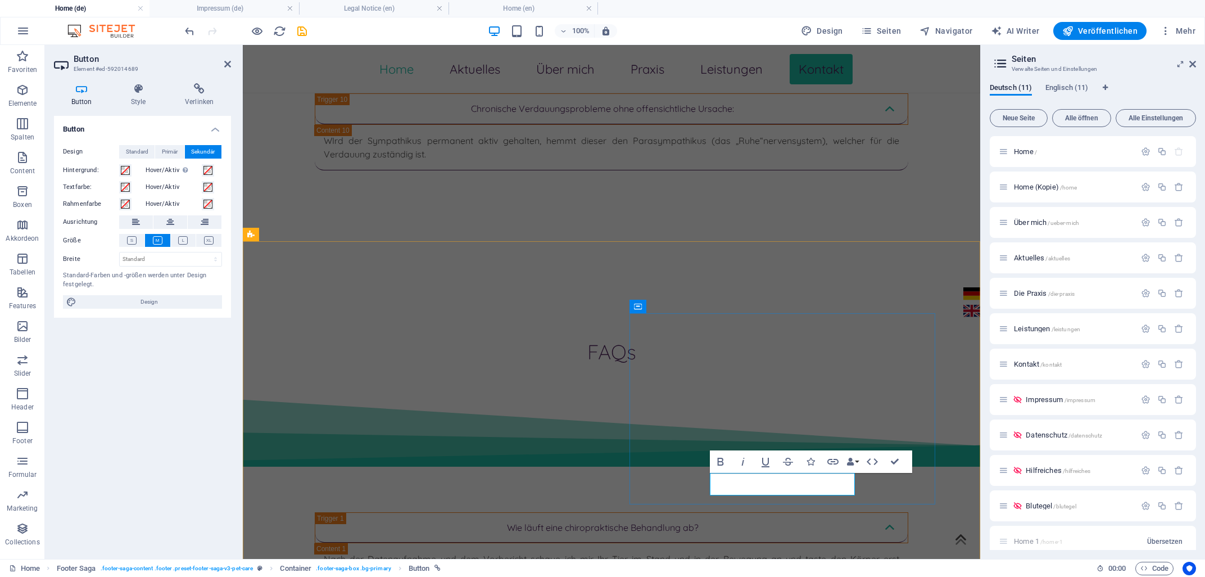
drag, startPoint x: 717, startPoint y: 485, endPoint x: 723, endPoint y: 486, distance: 5.7
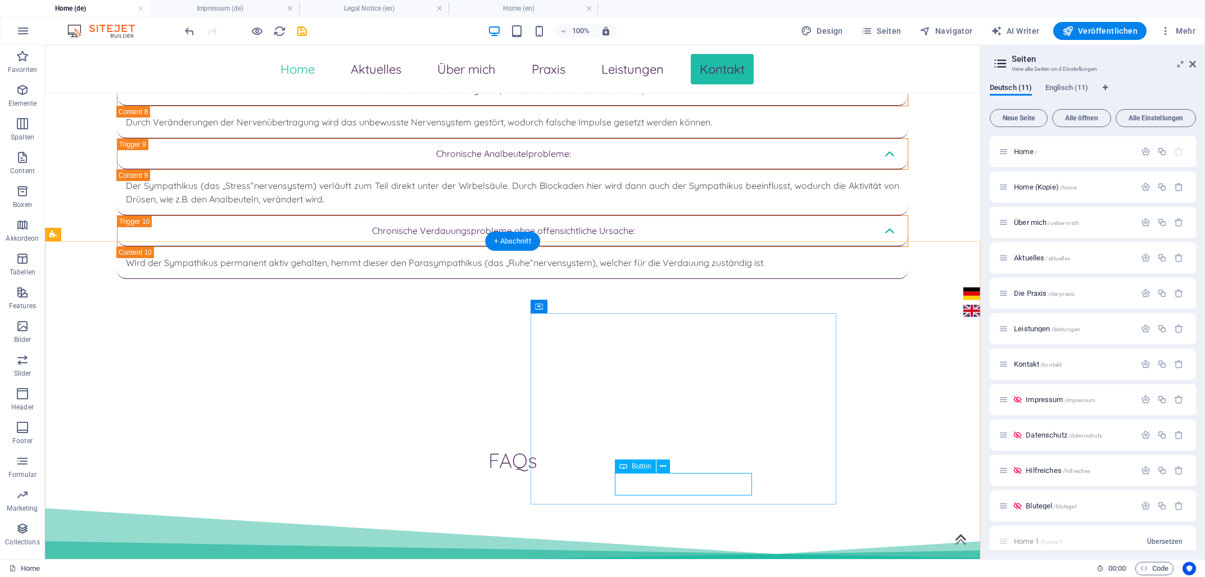
click at [642, 467] on span "Button" at bounding box center [642, 466] width 20 height 7
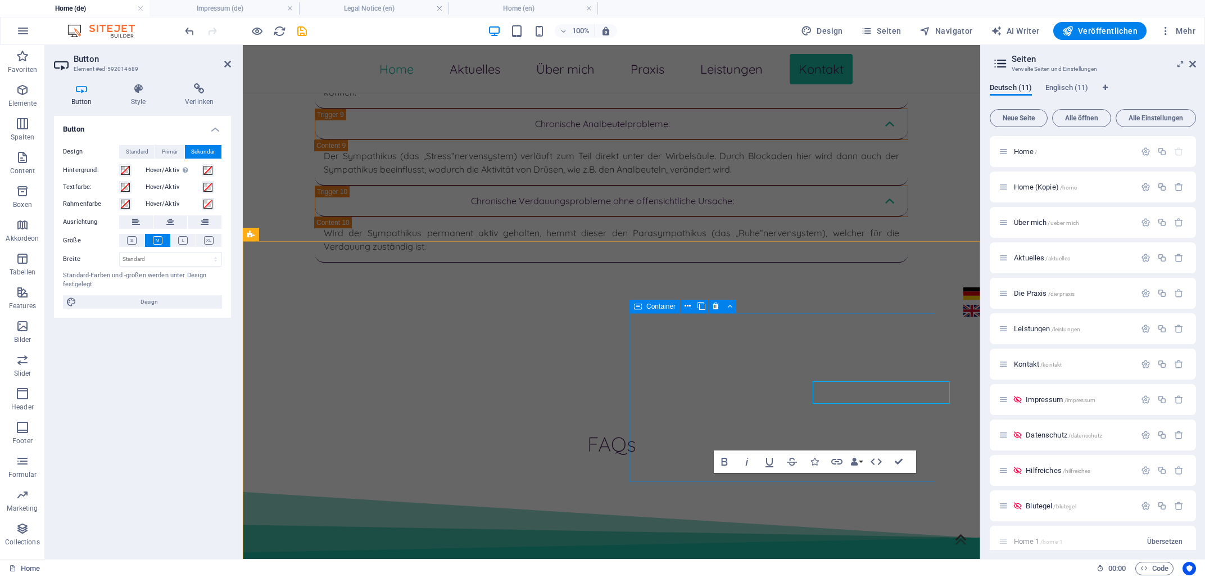
scroll to position [3790, 0]
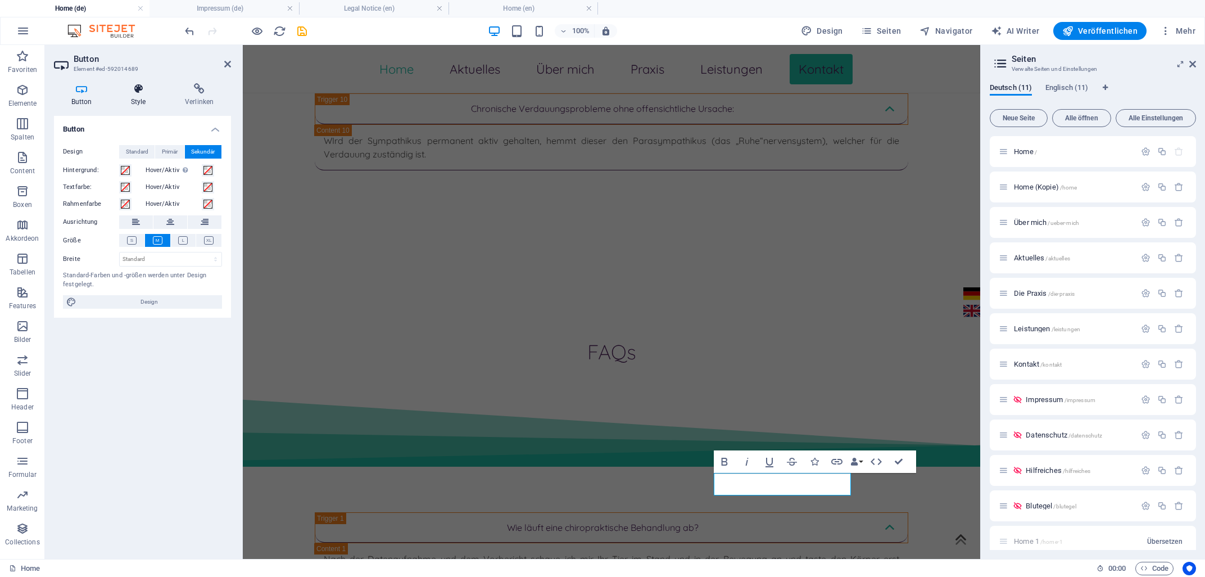
click at [136, 85] on icon at bounding box center [138, 88] width 49 height 11
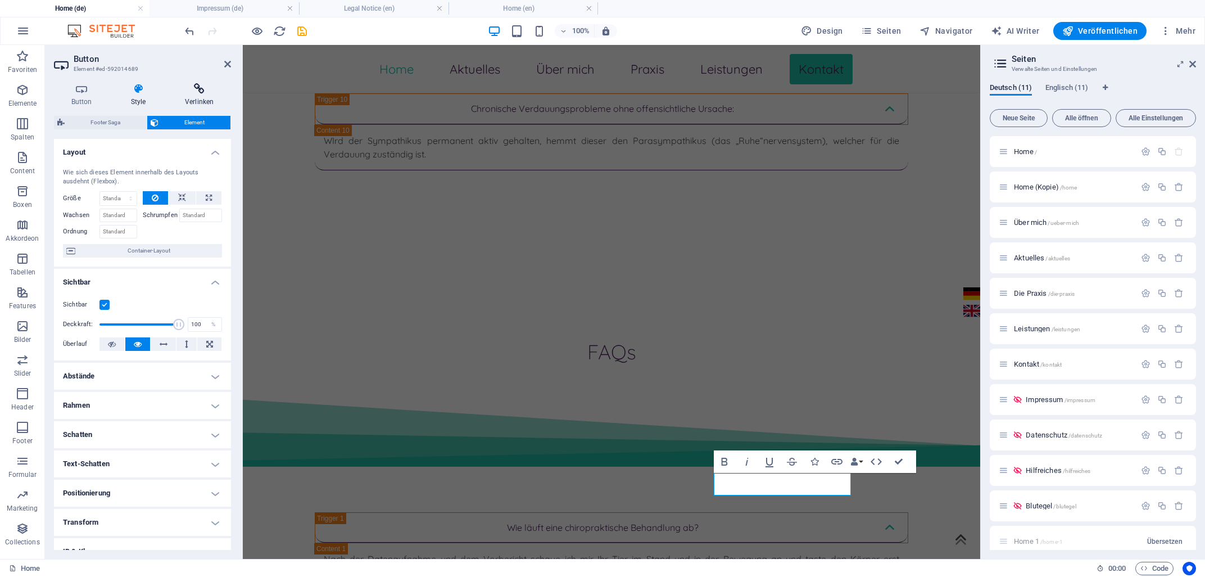
click at [202, 90] on icon at bounding box center [200, 88] width 64 height 11
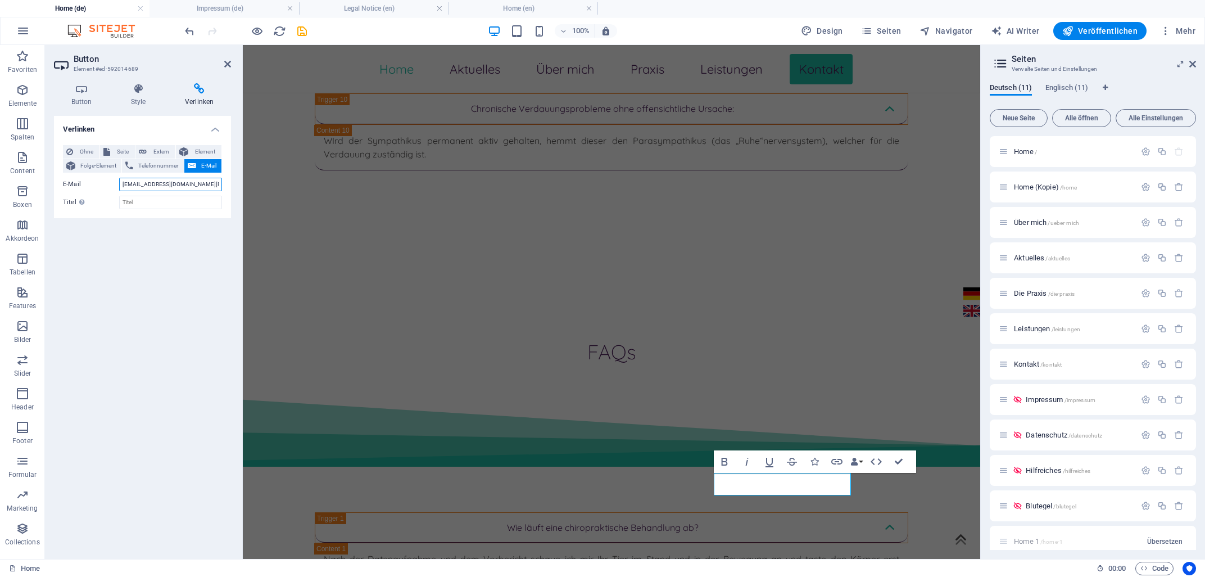
drag, startPoint x: 206, startPoint y: 184, endPoint x: 111, endPoint y: 183, distance: 95.6
click at [119, 183] on input "[EMAIL_ADDRESS][DOMAIN_NAME][PERSON_NAME]" at bounding box center [170, 184] width 103 height 13
type input "[EMAIL_ADDRESS][DOMAIN_NAME]"
click at [302, 30] on icon "save" at bounding box center [302, 31] width 13 height 13
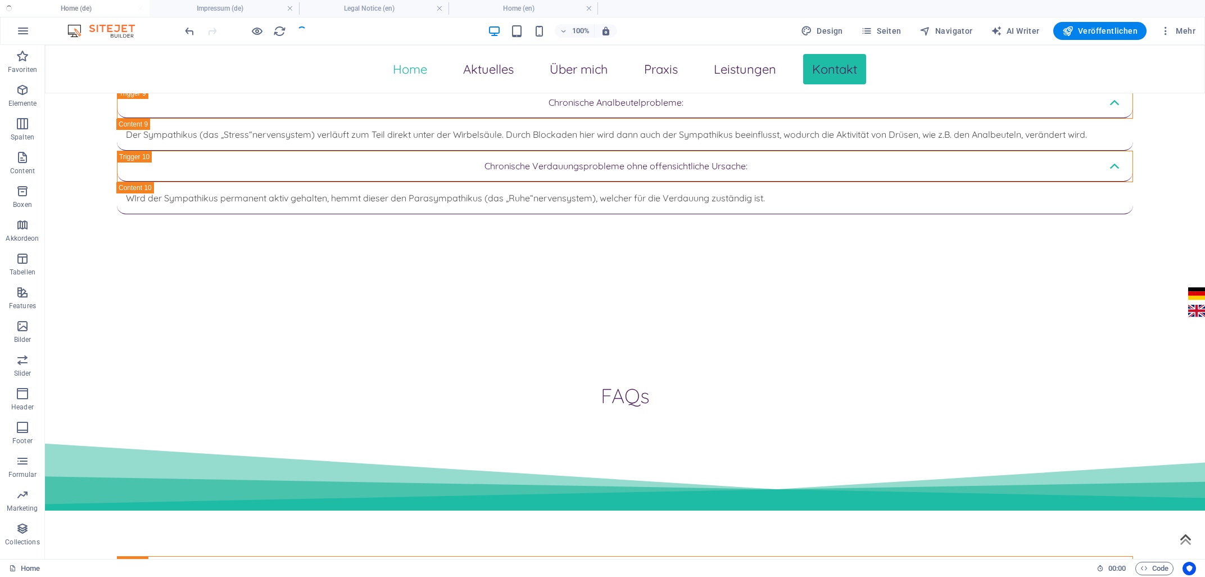
scroll to position [3641, 0]
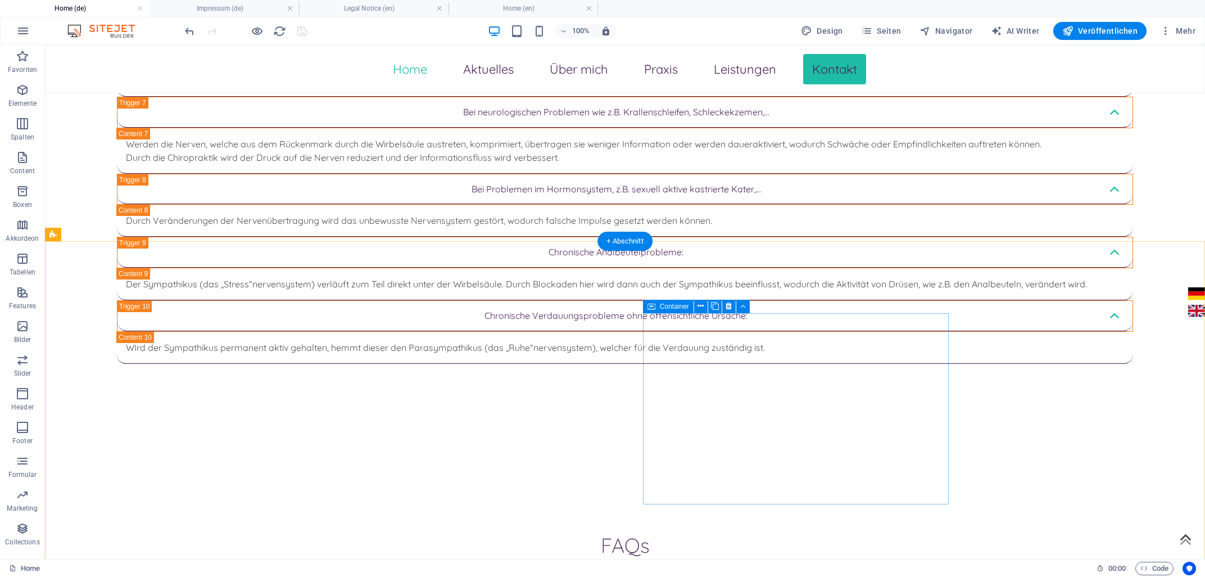
drag, startPoint x: 693, startPoint y: 422, endPoint x: 700, endPoint y: 424, distance: 7.3
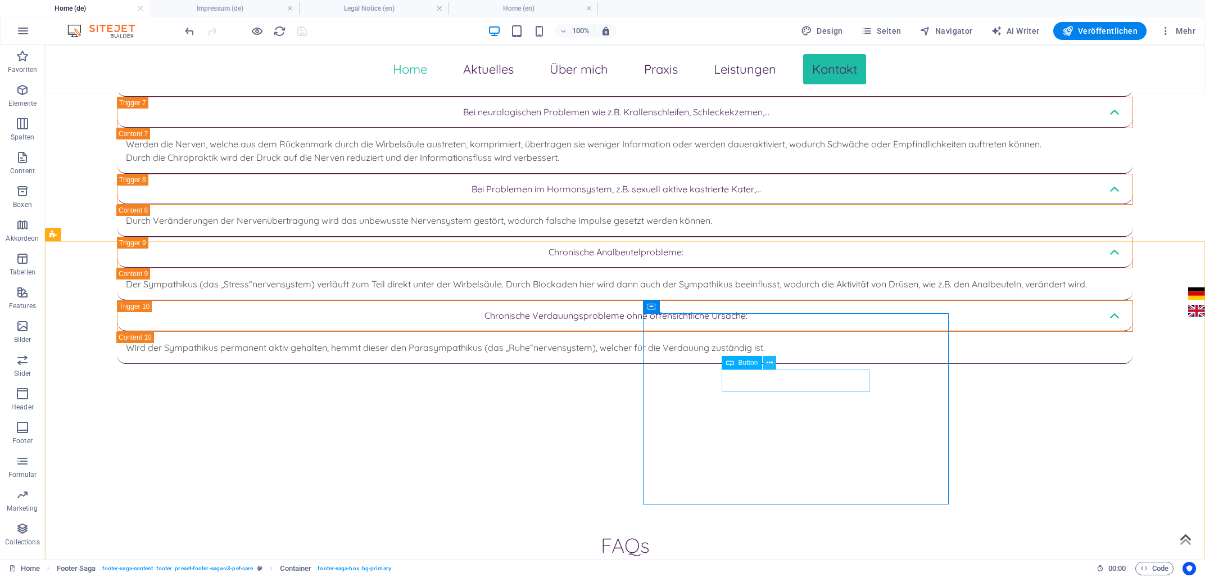
click at [766, 364] on button at bounding box center [769, 362] width 13 height 13
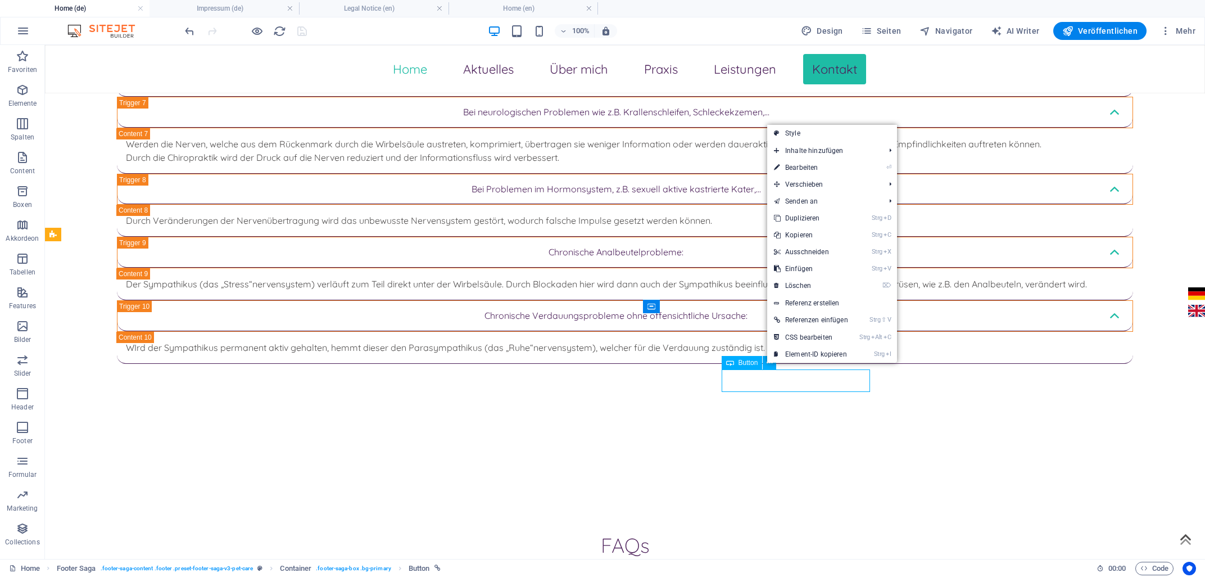
click at [752, 363] on span "Button" at bounding box center [749, 362] width 20 height 7
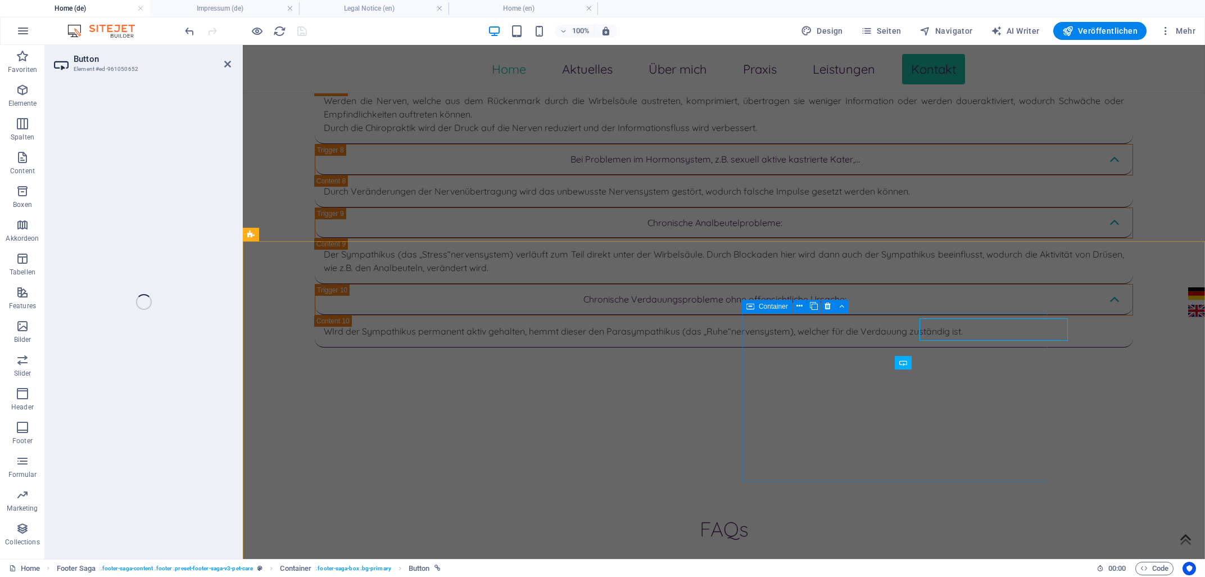
scroll to position [3692, 0]
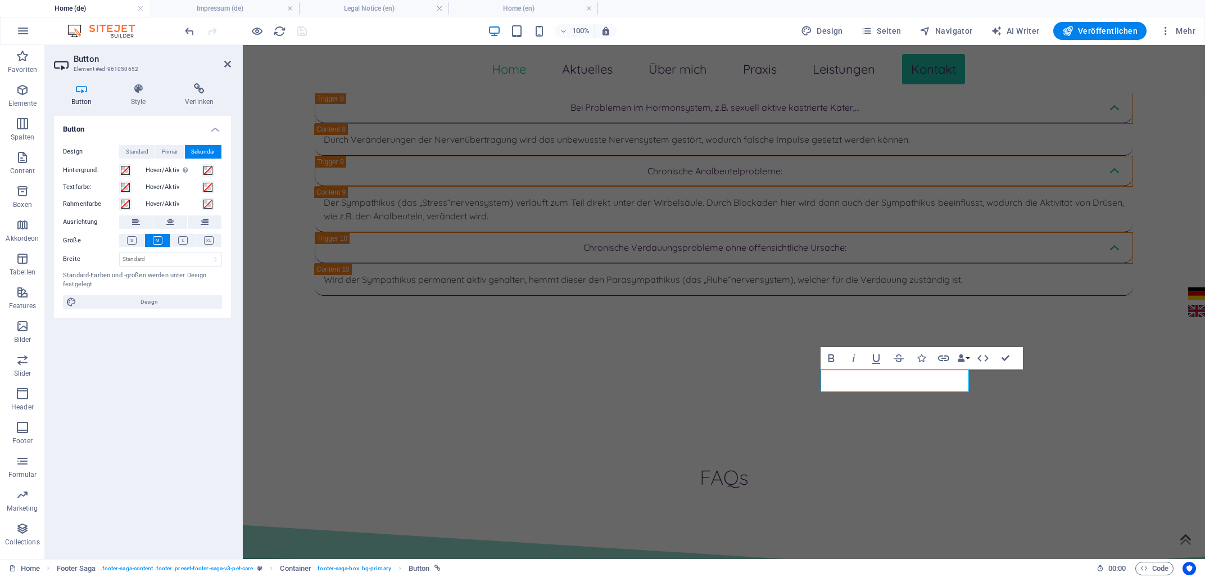
click at [200, 82] on div "Button Style Verlinken Button Design Standard Primär Sekundär Hintergrund: Hove…" at bounding box center [142, 316] width 195 height 485
click at [200, 101] on h4 "Verlinken" at bounding box center [200, 95] width 64 height 24
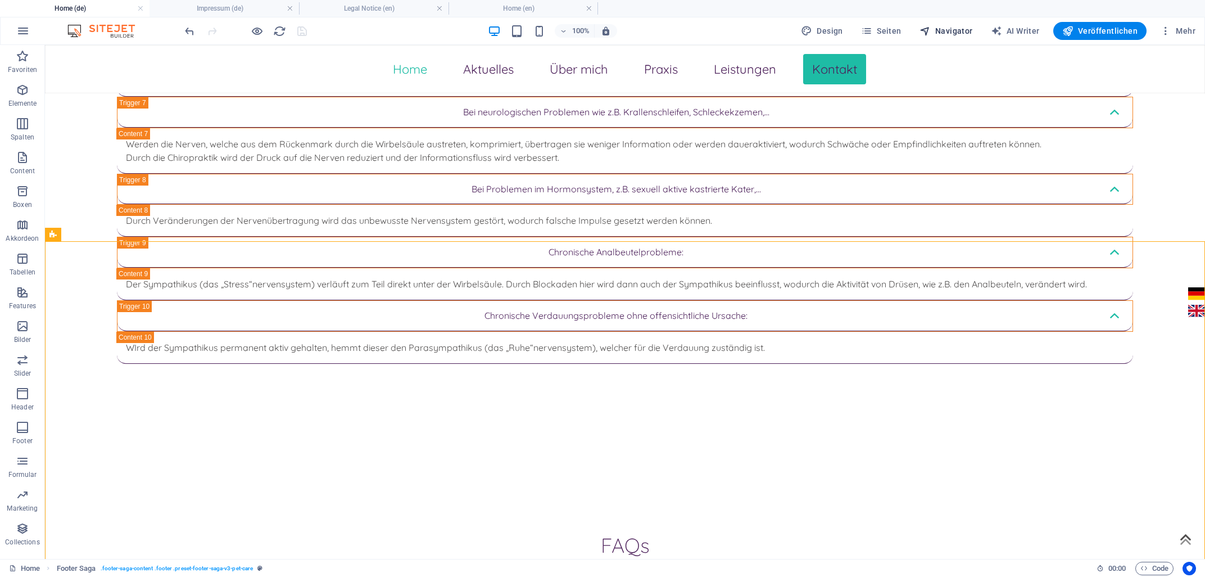
click at [951, 28] on span "Navigator" at bounding box center [946, 30] width 53 height 11
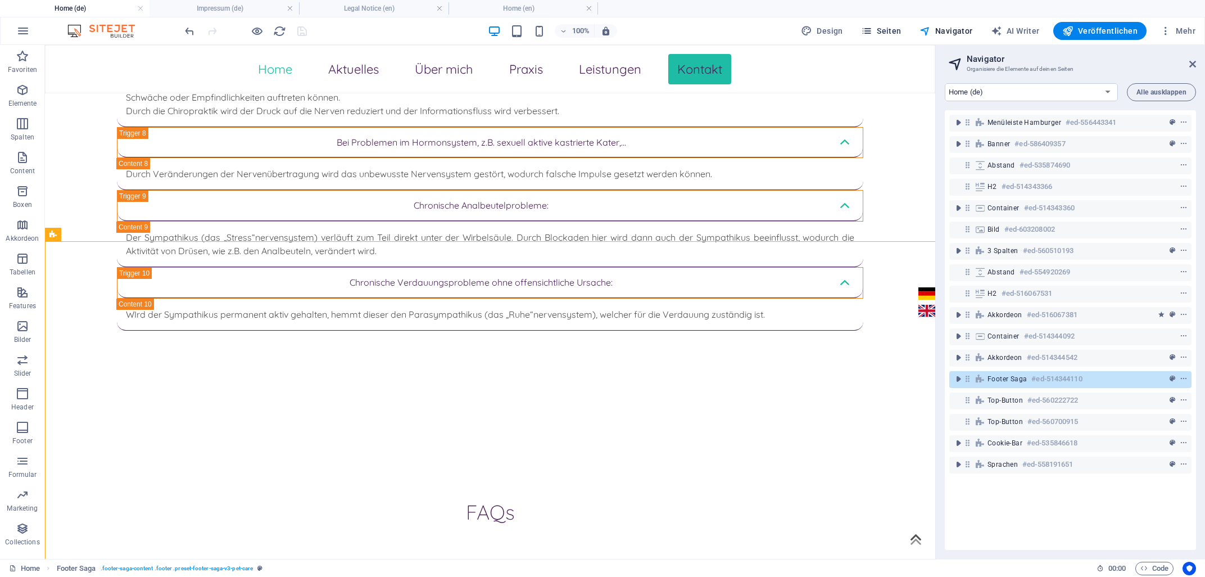
scroll to position [3699, 0]
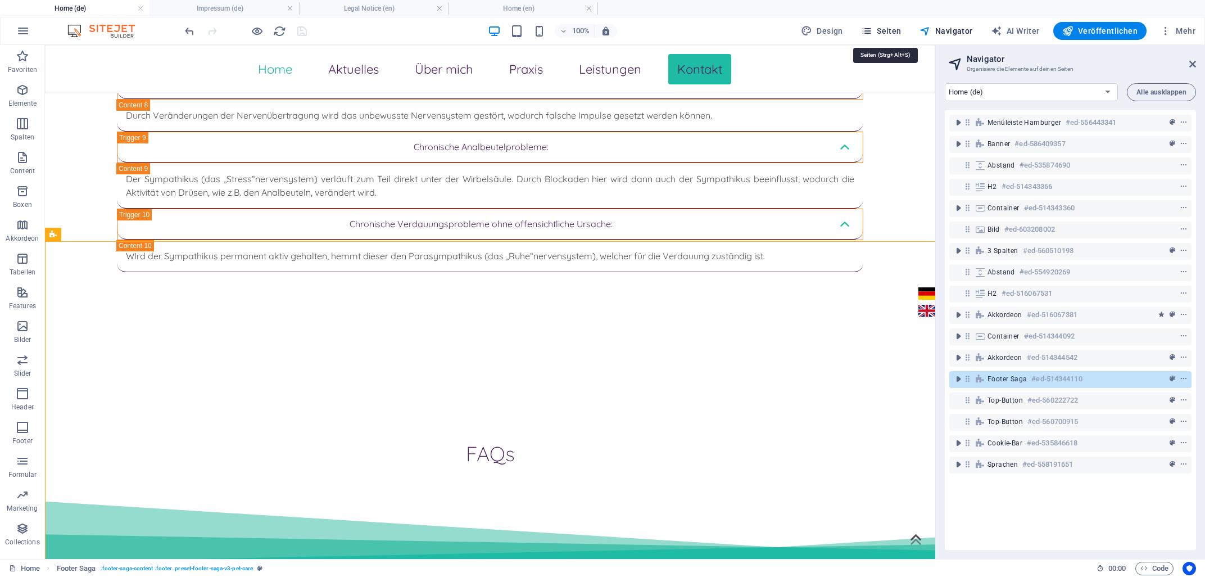
click at [898, 37] on button "Seiten" at bounding box center [881, 31] width 49 height 18
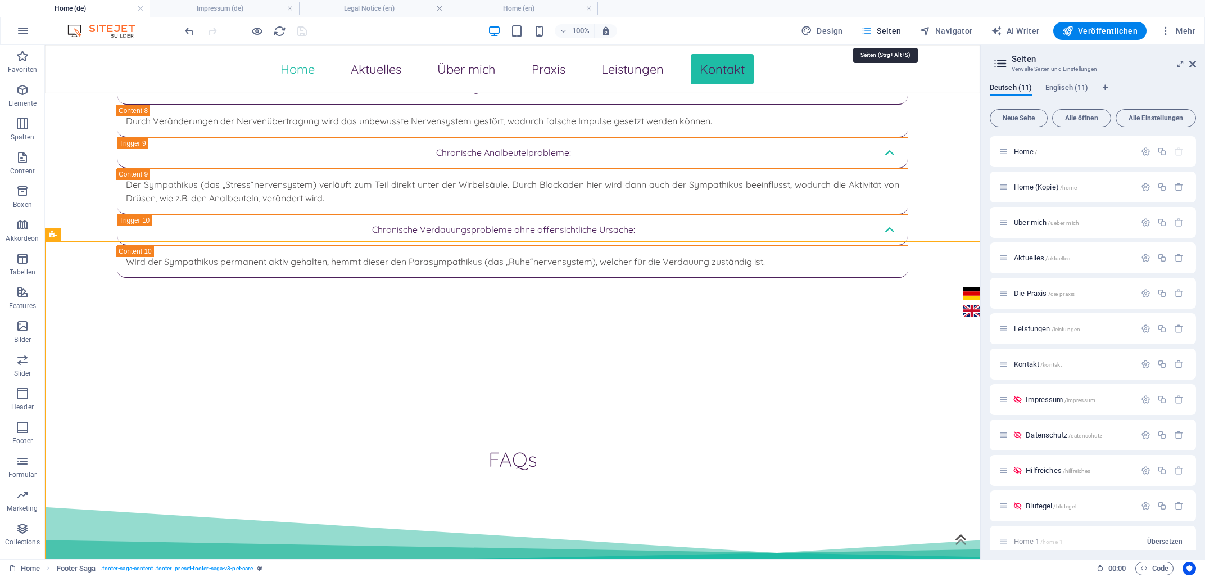
scroll to position [3698, 0]
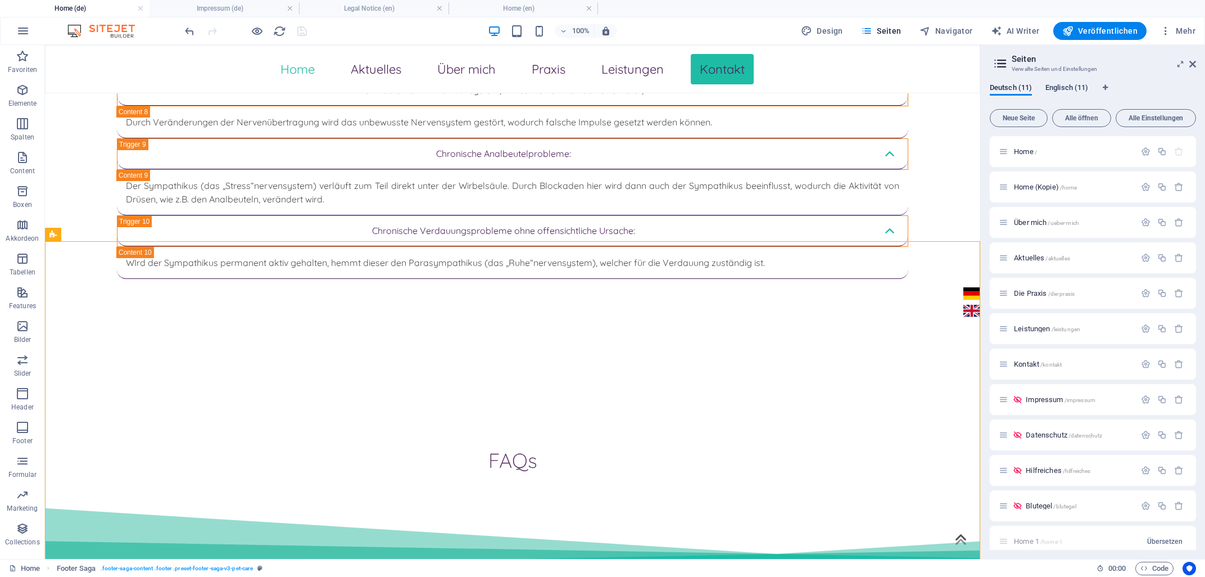
click at [1080, 85] on span "Englisch (11)" at bounding box center [1067, 89] width 43 height 16
click at [1028, 154] on span "Home /" at bounding box center [1025, 151] width 23 height 8
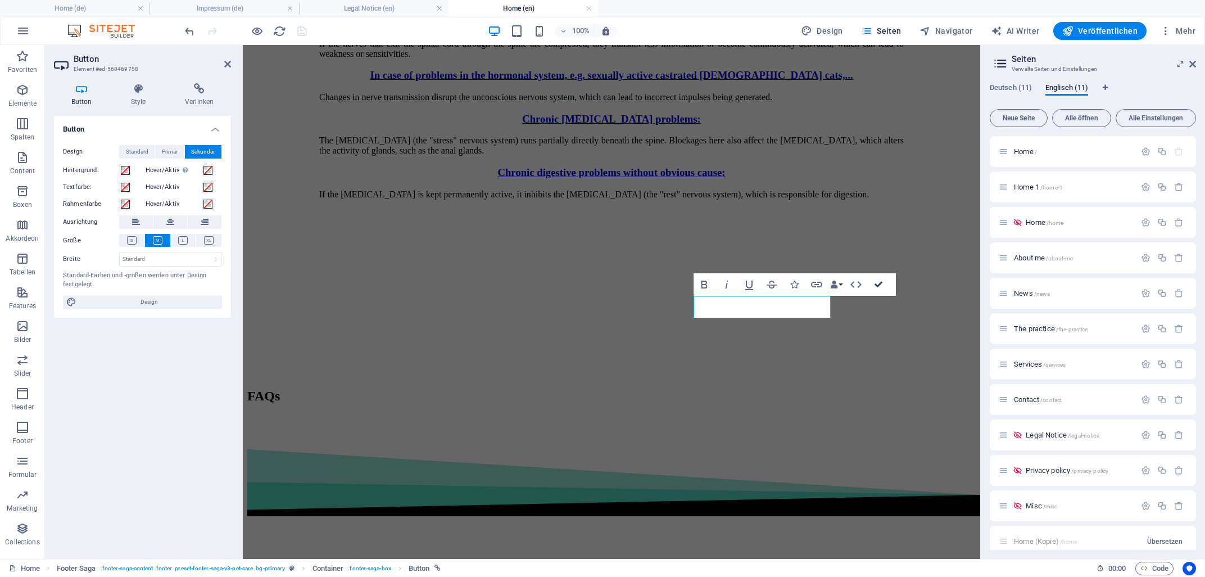
scroll to position [3741, 0]
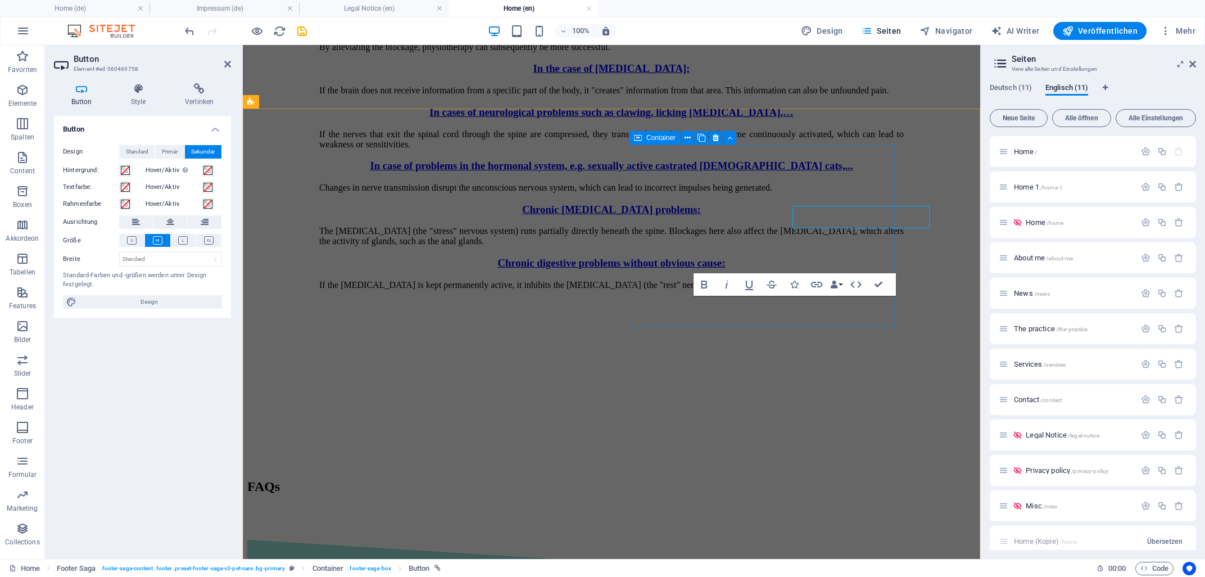
scroll to position [3832, 0]
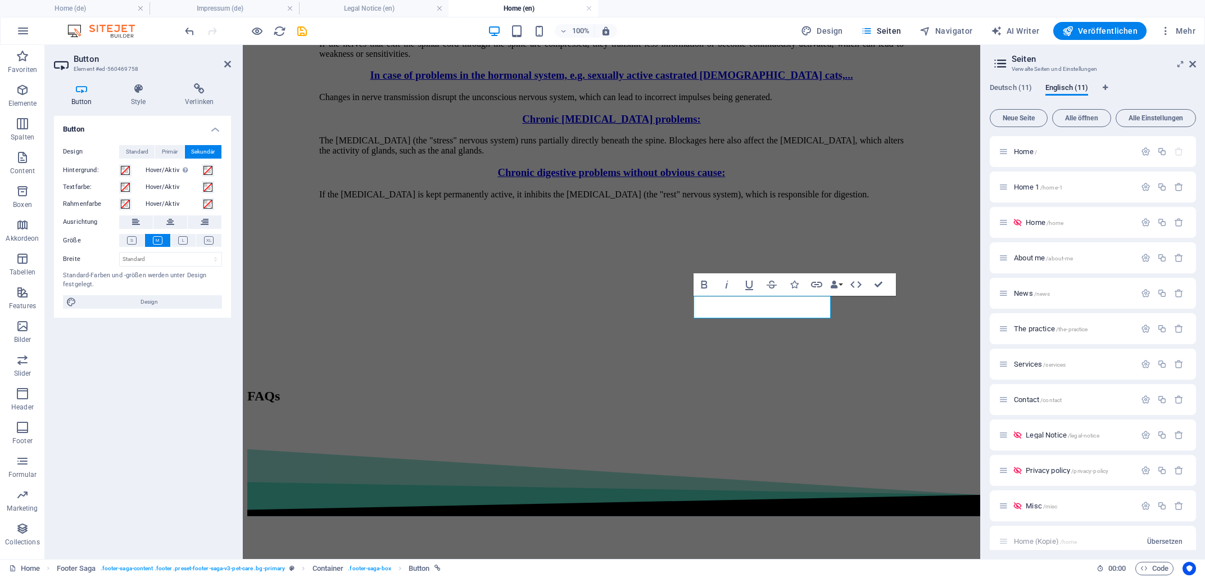
click at [200, 77] on div "Button Style Verlinken Button Design Standard Primär Sekundär Hintergrund: Hove…" at bounding box center [142, 316] width 195 height 485
click at [202, 95] on h4 "Verlinken" at bounding box center [200, 95] width 64 height 24
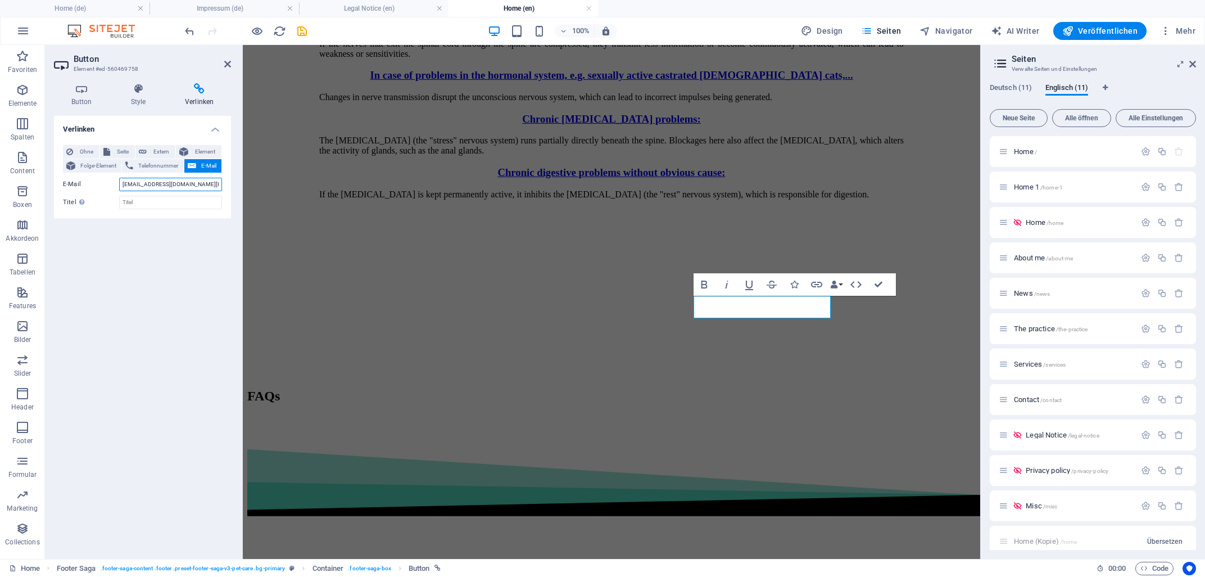
drag, startPoint x: 192, startPoint y: 183, endPoint x: 111, endPoint y: 188, distance: 81.1
click at [119, 188] on input "[EMAIL_ADDRESS][DOMAIN_NAME][PERSON_NAME]" at bounding box center [170, 184] width 103 height 13
type input "[EMAIL_ADDRESS][DOMAIN_NAME]"
click at [308, 29] on icon "save" at bounding box center [302, 31] width 13 height 13
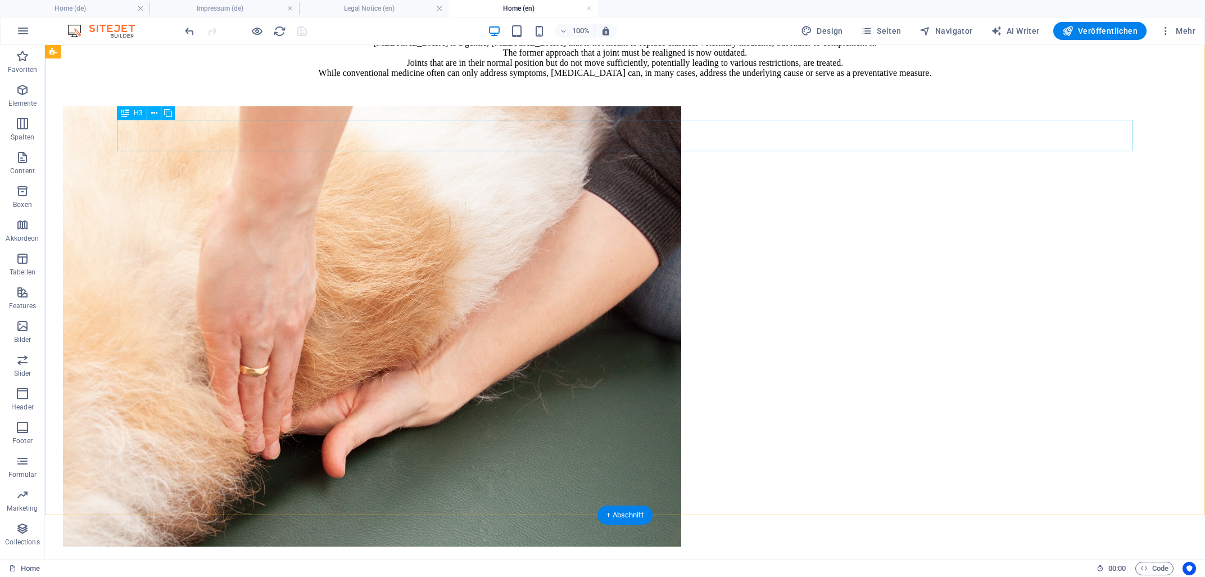
scroll to position [2414, 0]
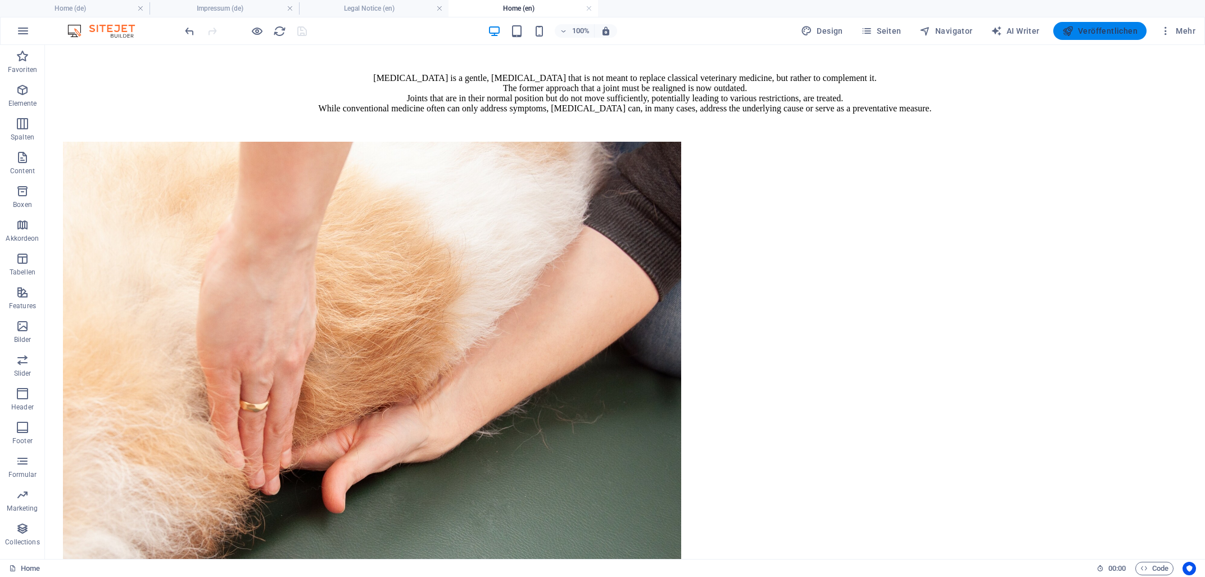
click at [1090, 28] on span "Veröffentlichen" at bounding box center [1099, 30] width 75 height 11
